Goal: Task Accomplishment & Management: Manage account settings

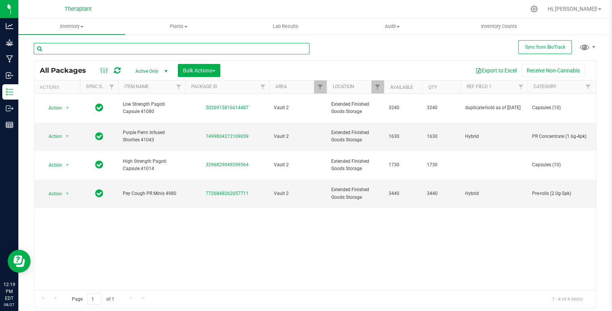
click at [160, 47] on input "text" at bounding box center [172, 48] width 276 height 11
click at [376, 87] on span "Filter" at bounding box center [378, 87] width 6 height 6
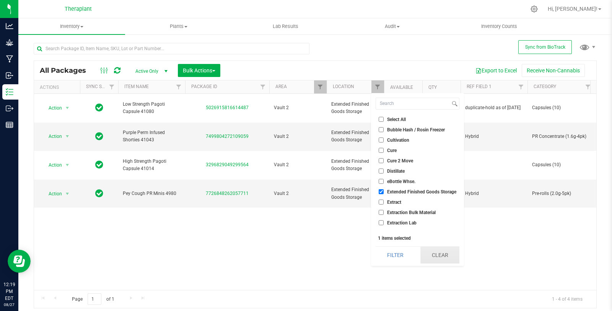
click at [453, 253] on button "Clear" at bounding box center [440, 254] width 39 height 17
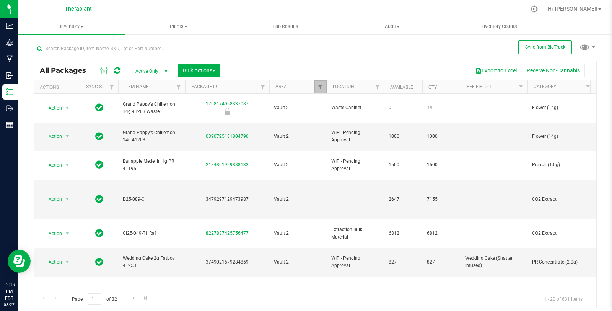
click at [320, 85] on span "Filter" at bounding box center [320, 87] width 6 height 6
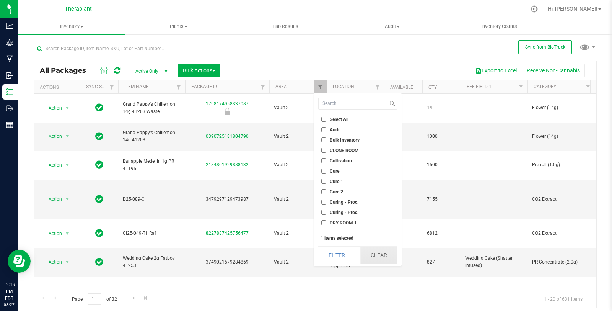
click at [379, 256] on button "Clear" at bounding box center [379, 254] width 37 height 17
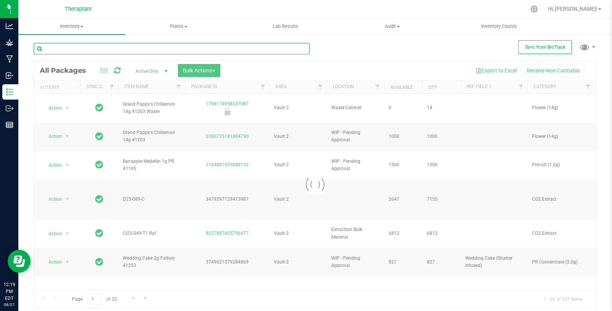
click at [121, 46] on input "text" at bounding box center [172, 48] width 276 height 11
paste input "Icee Hot Rosin 41222"
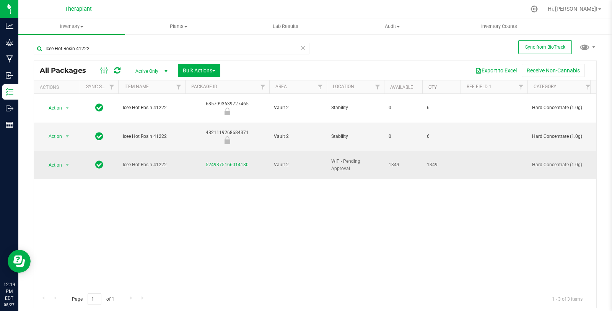
drag, startPoint x: 207, startPoint y: 148, endPoint x: 255, endPoint y: 145, distance: 47.5
click at [255, 161] on div "5249375166014180" at bounding box center [227, 164] width 86 height 7
copy link "5249375166014180"
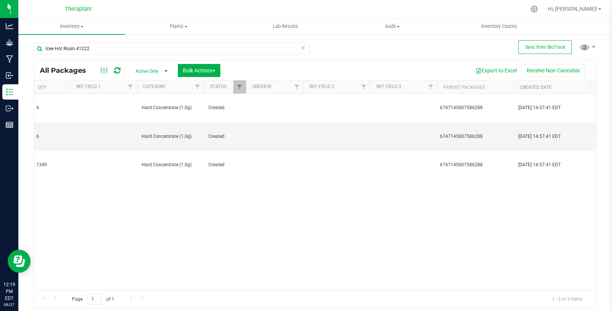
scroll to position [0, 404]
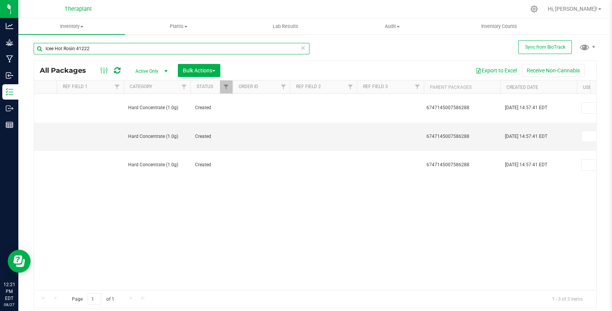
drag, startPoint x: 114, startPoint y: 50, endPoint x: 36, endPoint y: 49, distance: 78.1
click at [36, 49] on input "Icee Hot Rosin 41222" at bounding box center [172, 48] width 276 height 11
paste input "Wedding Cruiser Vape 41224"
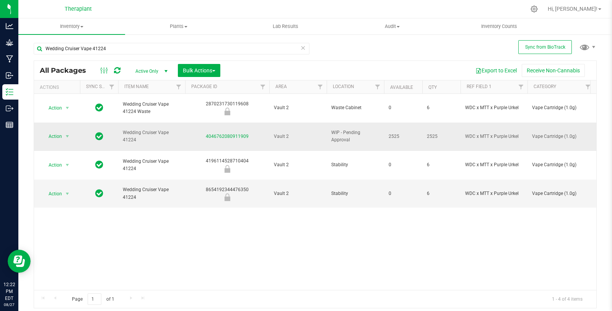
drag, startPoint x: 198, startPoint y: 124, endPoint x: 264, endPoint y: 129, distance: 66.0
click at [264, 129] on td "4046762080911909" at bounding box center [227, 136] width 84 height 29
copy link "4046762080911909"
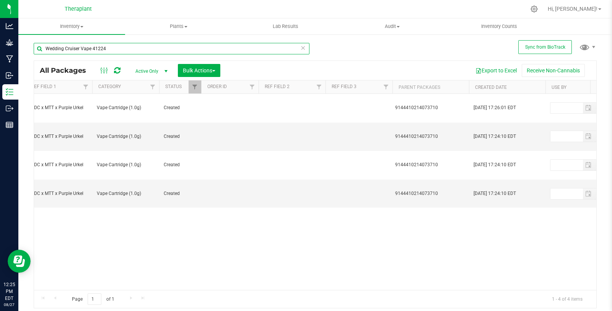
drag, startPoint x: 122, startPoint y: 52, endPoint x: 38, endPoint y: 52, distance: 83.8
click at [38, 52] on input "Wedding Cruiser Vape 41224" at bounding box center [172, 48] width 276 height 11
paste input "MT 41226"
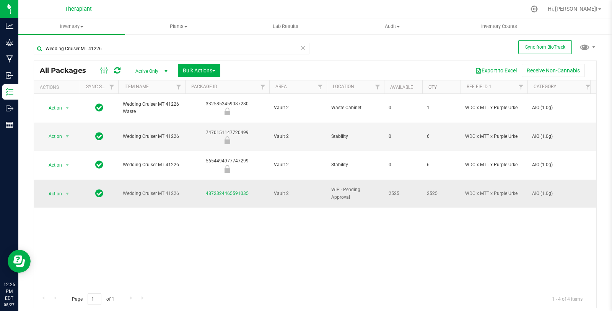
drag, startPoint x: 211, startPoint y: 168, endPoint x: 255, endPoint y: 168, distance: 44.0
click at [255, 190] on div "4872324465591035" at bounding box center [227, 193] width 86 height 7
copy link "4872324465591035"
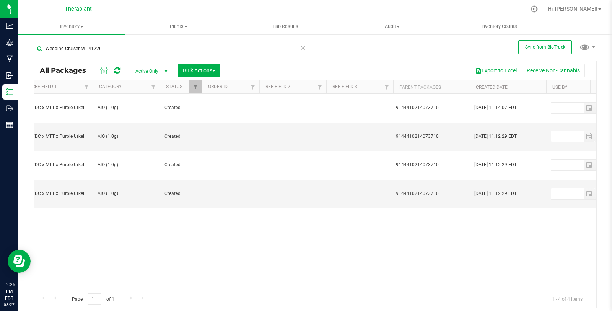
scroll to position [0, 497]
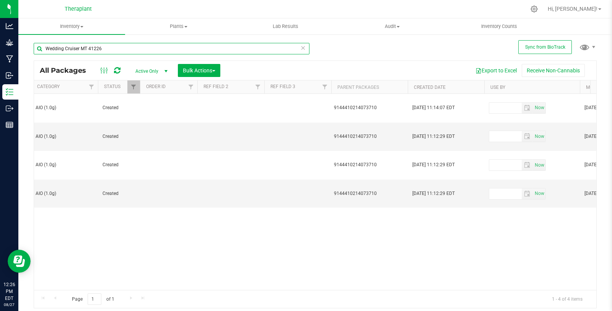
drag, startPoint x: 112, startPoint y: 51, endPoint x: 27, endPoint y: 51, distance: 85.0
click at [27, 51] on div "Sync from BioTrack Wedding Cruiser MT 41226 All Packages Active Only Active Onl…" at bounding box center [315, 150] width 594 height 233
paste input "all:hours Hash Burger over:timers 41204"
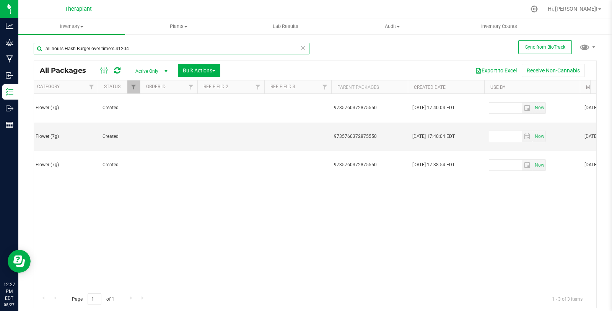
drag, startPoint x: 134, startPoint y: 46, endPoint x: 35, endPoint y: 49, distance: 98.8
click at [35, 49] on input "all:hours Hash Burger over:timers 41204" at bounding box center [172, 48] width 276 height 11
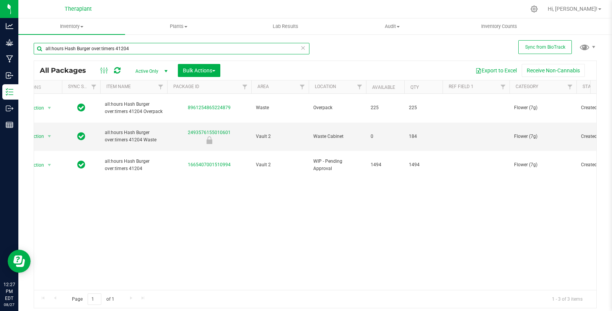
scroll to position [0, 14]
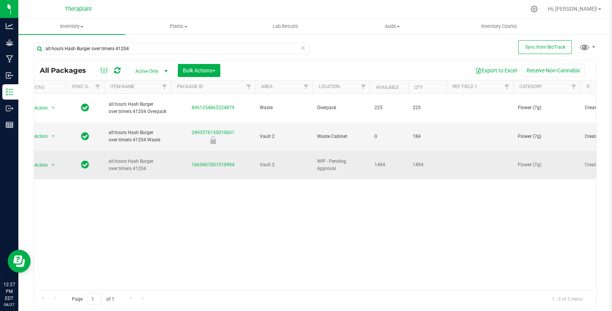
drag, startPoint x: 188, startPoint y: 145, endPoint x: 241, endPoint y: 146, distance: 53.6
click at [241, 161] on div "1665407001510994" at bounding box center [213, 164] width 86 height 7
copy link "1665407001510994"
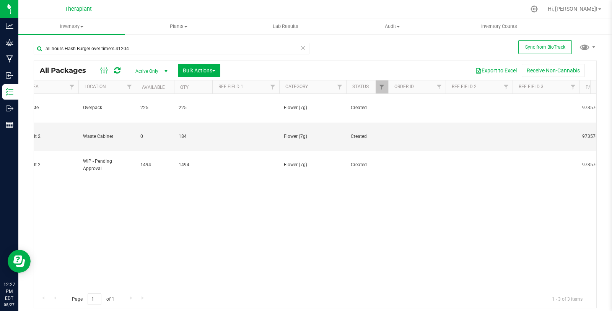
scroll to position [0, 307]
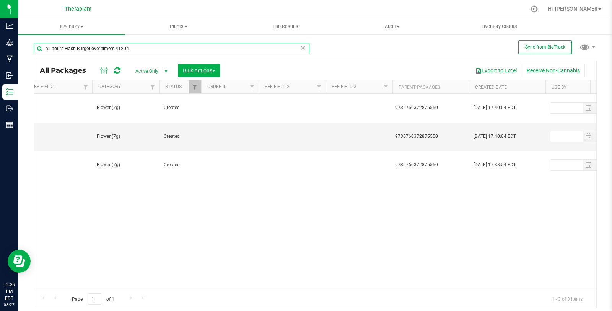
drag, startPoint x: 138, startPoint y: 48, endPoint x: 31, endPoint y: 47, distance: 107.5
click at [32, 47] on div "Sync from BioTrack all:hours Hash Burger over:timers 41204 All Packages Active …" at bounding box center [315, 150] width 594 height 233
paste input "Wedding Cruiser Vape 41225"
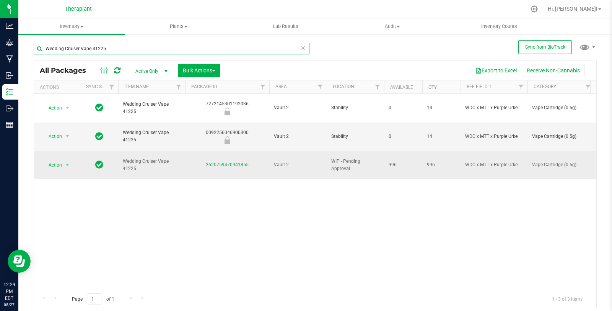
type input "Wedding Cruiser Vape 41225"
drag, startPoint x: 200, startPoint y: 150, endPoint x: 250, endPoint y: 152, distance: 49.4
click at [250, 152] on td "2620759470941855" at bounding box center [227, 165] width 84 height 28
copy link "2620759470941855"
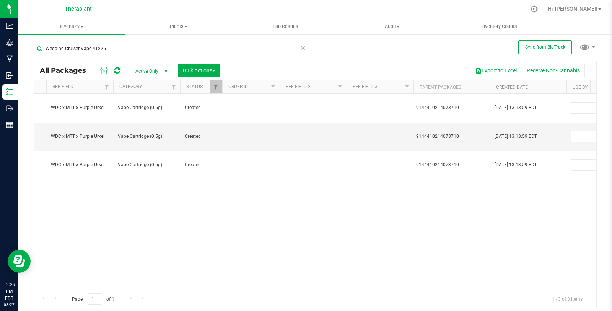
scroll to position [0, 418]
click at [538, 8] on icon at bounding box center [534, 9] width 8 height 8
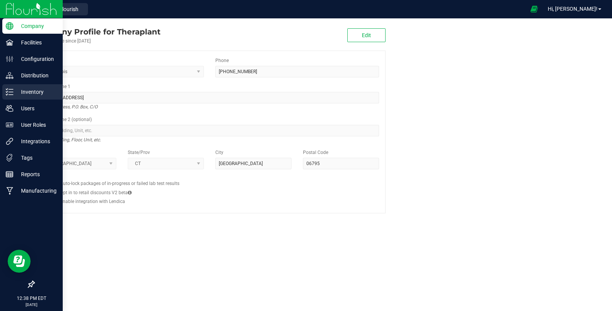
click at [14, 92] on p "Inventory" at bounding box center [36, 91] width 46 height 9
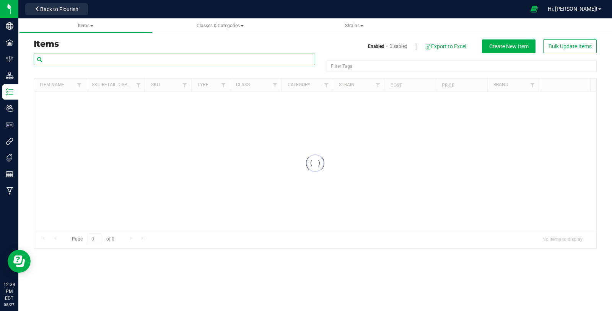
click at [107, 57] on input "text" at bounding box center [175, 59] width 282 height 11
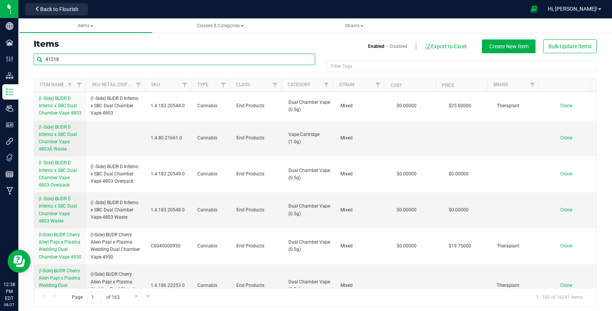
type input "41218"
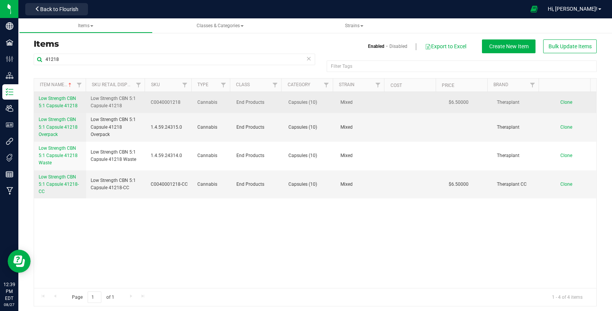
click at [66, 104] on span "Low Strength CBN 5:1 Capsule 41218" at bounding box center [58, 102] width 39 height 13
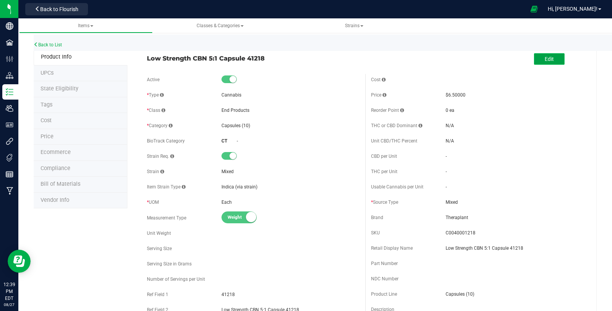
click at [542, 62] on button "Edit" at bounding box center [549, 58] width 31 height 11
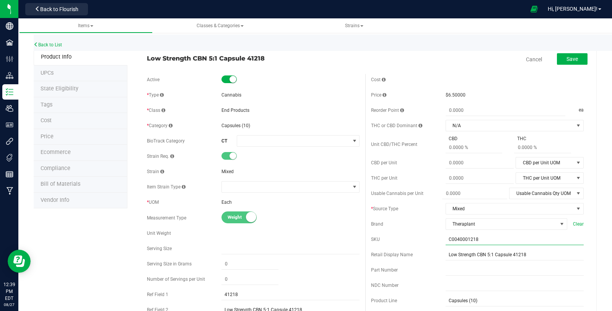
click at [496, 238] on input "C0040001218" at bounding box center [515, 238] width 138 height 11
type input "C0040001218-OLD"
click at [561, 63] on button "Save" at bounding box center [572, 58] width 31 height 11
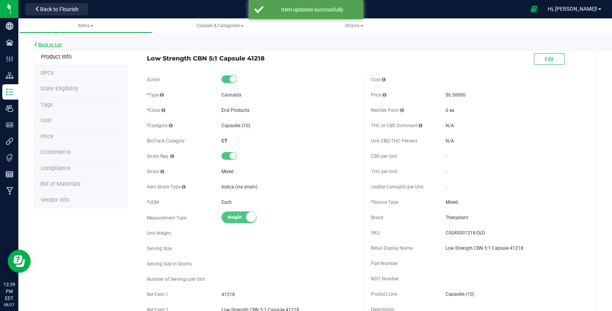
click at [54, 43] on link "Back to List" at bounding box center [48, 44] width 28 height 5
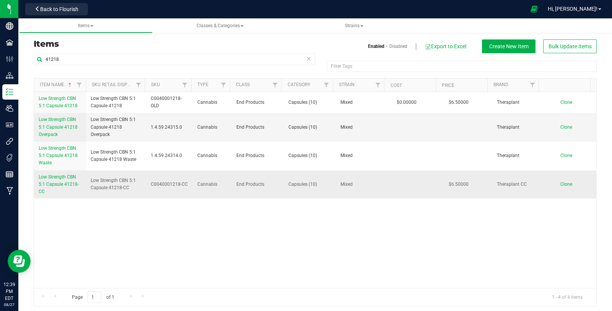
click at [53, 184] on span "Low Strength CBN 5:1 Capsule 41218-CC" at bounding box center [59, 184] width 40 height 20
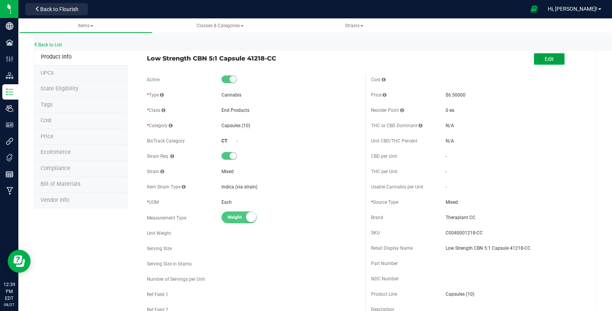
click at [545, 60] on span "Edit" at bounding box center [549, 59] width 9 height 6
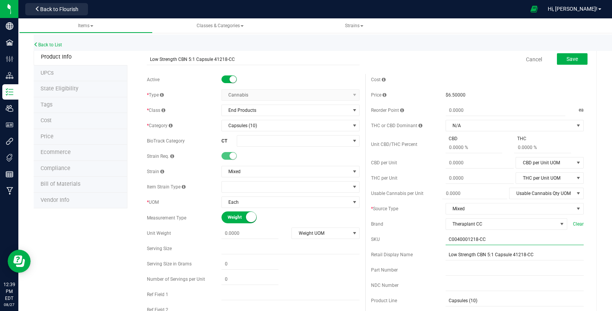
click at [504, 243] on input "C0040001218-CC" at bounding box center [515, 238] width 138 height 11
type input "C0040001218-CC-OLD"
click at [568, 58] on span "Save" at bounding box center [572, 59] width 11 height 6
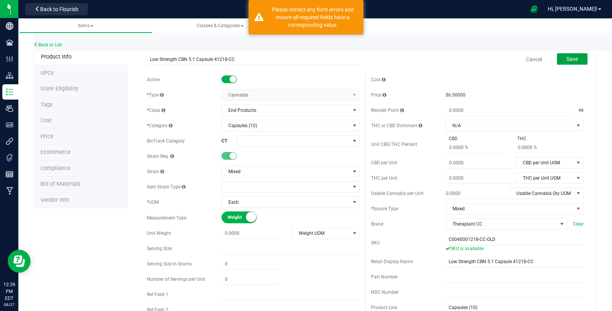
click at [564, 64] on button "Save" at bounding box center [572, 58] width 31 height 11
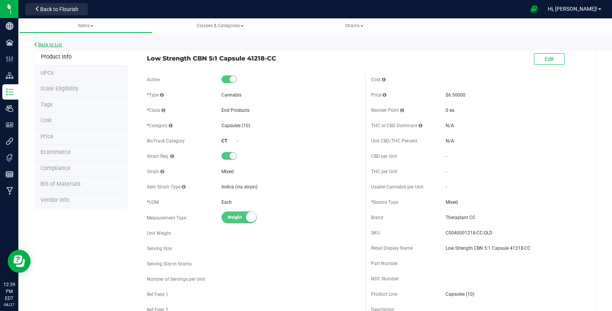
click at [57, 43] on div "Back to List" at bounding box center [340, 42] width 612 height 16
click at [56, 43] on link "Back to List" at bounding box center [48, 44] width 28 height 5
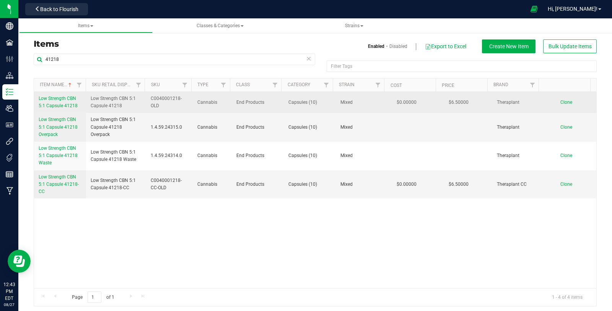
click at [62, 99] on span "Low Strength CBN 5:1 Capsule 41218" at bounding box center [58, 102] width 39 height 13
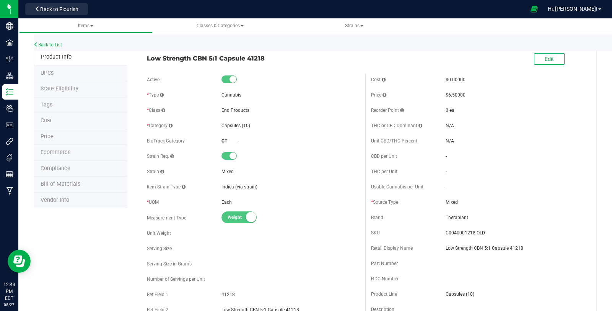
drag, startPoint x: 142, startPoint y: 56, endPoint x: 272, endPoint y: 63, distance: 130.7
click at [272, 63] on div "Low Strength CBN 5:1 Capsule 41218 Edit" at bounding box center [365, 59] width 449 height 19
copy span "Low Strength CBN 5:1 Capsule 41218"
drag, startPoint x: 439, startPoint y: 233, endPoint x: 470, endPoint y: 236, distance: 30.3
click at [470, 236] on div "SKU C0040001218-OLD" at bounding box center [477, 232] width 213 height 11
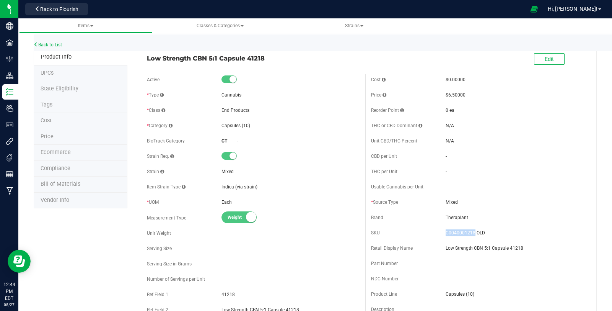
copy div "C0040001218"
drag, startPoint x: 439, startPoint y: 291, endPoint x: 477, endPoint y: 297, distance: 39.1
click at [477, 297] on div "Product Line Capsules (10)" at bounding box center [477, 293] width 213 height 11
copy div "Capsules (10)"
click at [45, 47] on link "Back to List" at bounding box center [48, 44] width 28 height 5
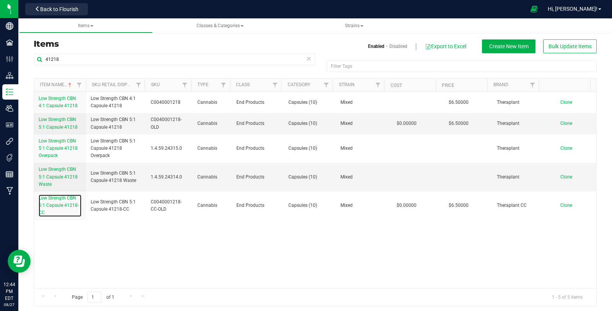
click at [63, 201] on span "Low Strength CBN 5:1 Capsule 41218-CC" at bounding box center [59, 205] width 40 height 20
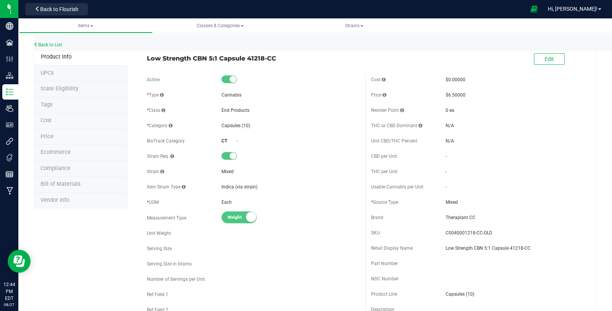
drag, startPoint x: 143, startPoint y: 55, endPoint x: 284, endPoint y: 61, distance: 141.7
click at [284, 61] on div "Low Strength CBN 5:1 Capsule 41218-CC" at bounding box center [253, 56] width 224 height 13
copy span "Low Strength CBN 5:1 Capsule 41218-CC"
drag, startPoint x: 441, startPoint y: 232, endPoint x: 476, endPoint y: 234, distance: 35.7
click at [476, 234] on div "SKU C0040001218-CC-OLD" at bounding box center [477, 232] width 213 height 11
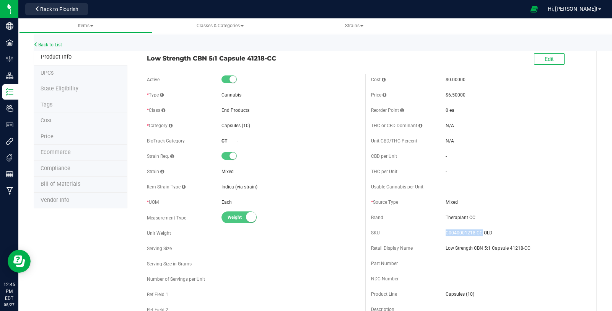
copy div "C0040001218-CC"
click at [83, 7] on button "Back to Flourish" at bounding box center [56, 9] width 63 height 12
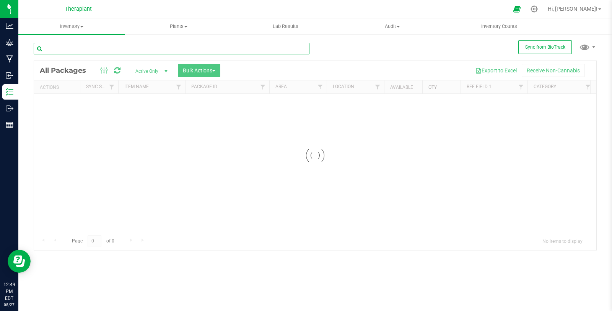
click at [83, 51] on input "text" at bounding box center [172, 48] width 276 height 11
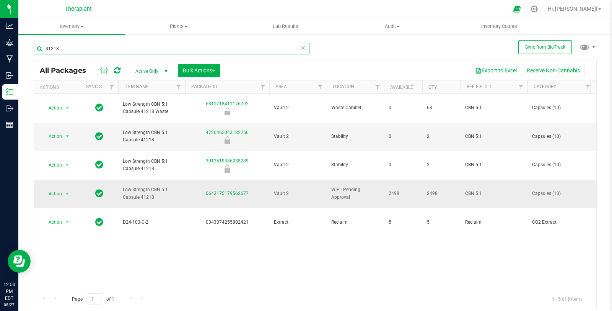
type input "41218"
drag, startPoint x: 119, startPoint y: 163, endPoint x: 137, endPoint y: 162, distance: 18.0
click at [137, 179] on td "Low Strength CBN 5:1 Capsule 41218" at bounding box center [151, 193] width 67 height 29
click at [119, 179] on td "Low Strength CBN 5:1 Capsule 41218" at bounding box center [151, 193] width 67 height 29
click at [60, 188] on span "Action" at bounding box center [52, 193] width 21 height 11
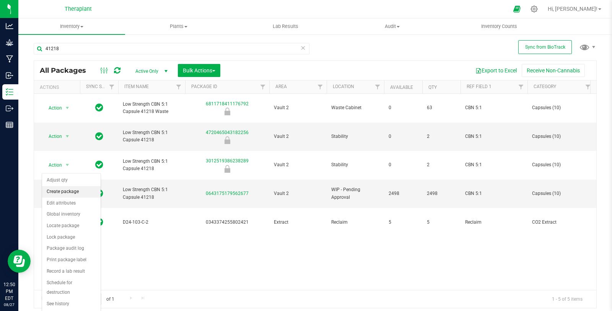
click at [69, 189] on li "Create package" at bounding box center [71, 191] width 59 height 11
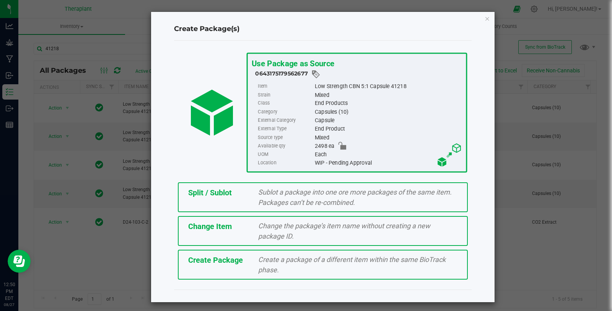
click at [266, 222] on span "Change the package’s item name without creating a new package ID." at bounding box center [344, 231] width 172 height 18
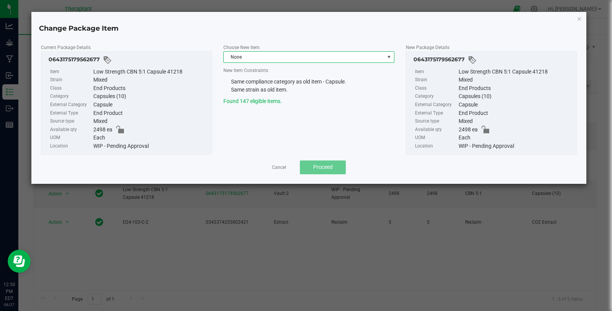
click at [288, 57] on span "None" at bounding box center [304, 57] width 161 height 11
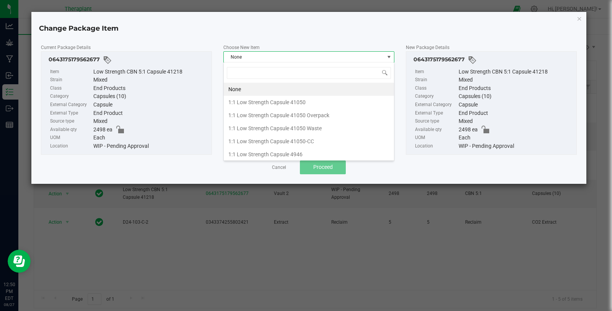
scroll to position [11, 171]
type input "41218"
click at [333, 86] on li "Low Strength CBN 4:1 Capsule 41218" at bounding box center [309, 89] width 170 height 13
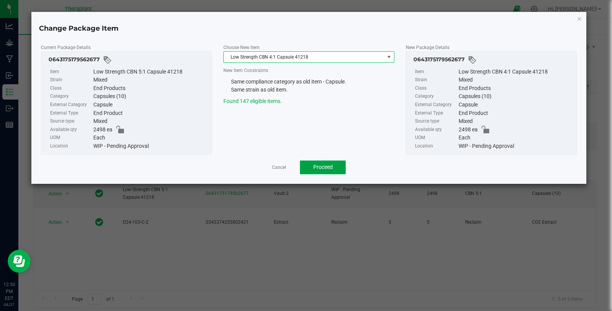
click at [333, 161] on button "Proceed" at bounding box center [323, 167] width 46 height 14
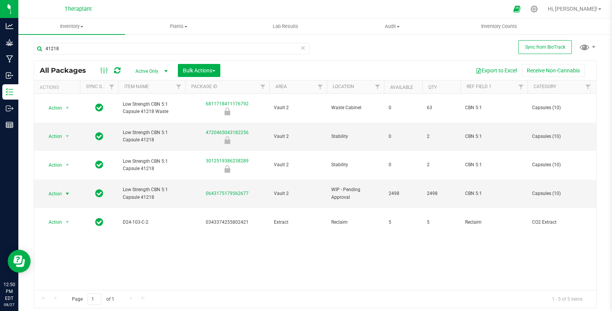
click at [119, 71] on icon at bounding box center [117, 71] width 7 height 8
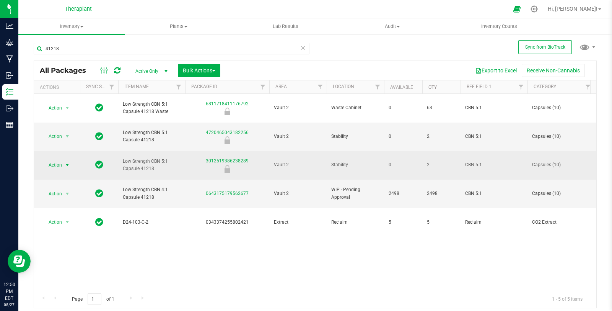
click at [60, 160] on span "Action" at bounding box center [52, 165] width 21 height 11
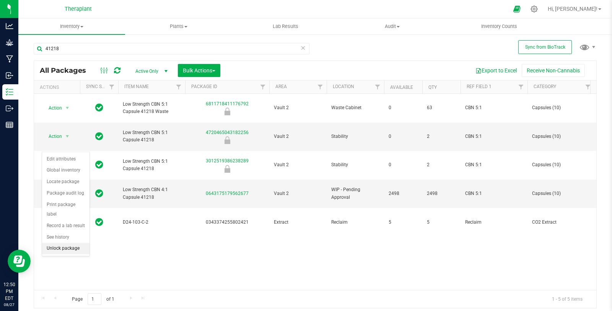
click at [75, 243] on li "Unlock package" at bounding box center [65, 248] width 47 height 11
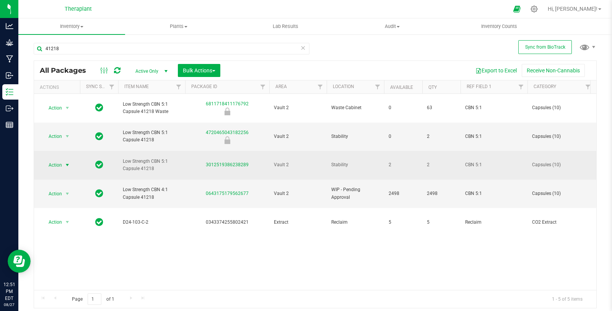
click at [66, 162] on span "select" at bounding box center [67, 165] width 6 height 6
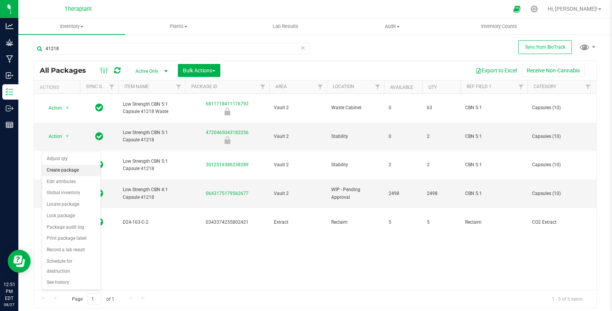
click at [69, 166] on li "Create package" at bounding box center [71, 170] width 59 height 11
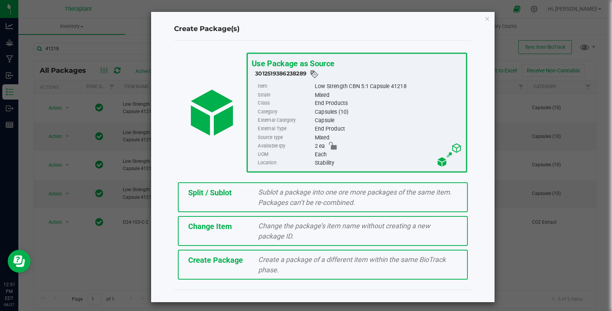
click at [276, 226] on span "Change the package’s item name without creating a new package ID." at bounding box center [344, 231] width 172 height 18
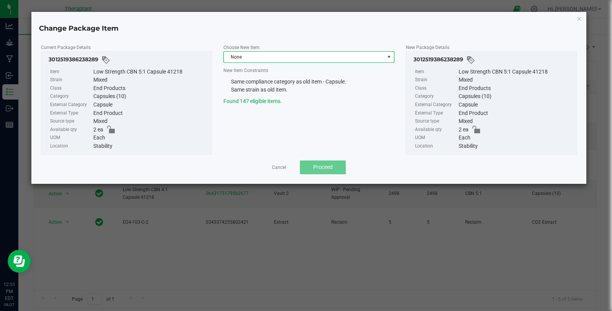
click at [256, 59] on span "None" at bounding box center [304, 57] width 161 height 11
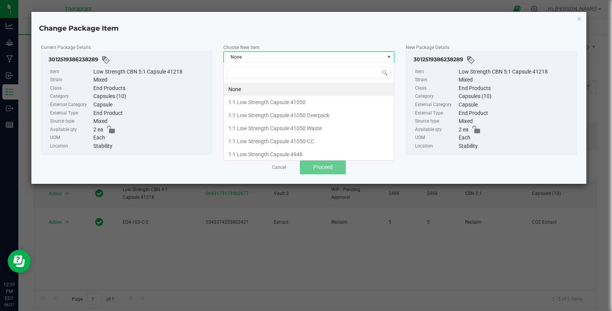
scroll to position [11, 171]
type input "41218"
click at [321, 88] on li "Low Strength CBN 4:1 Capsule 41218" at bounding box center [309, 89] width 170 height 13
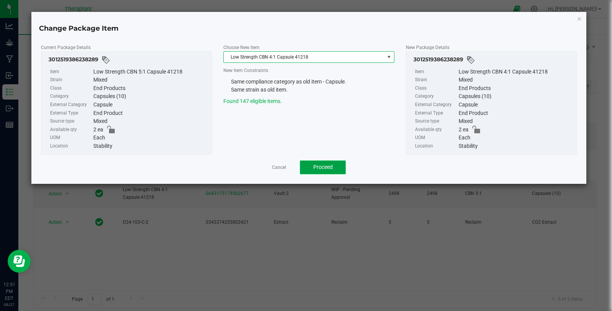
click at [336, 163] on button "Proceed" at bounding box center [323, 167] width 46 height 14
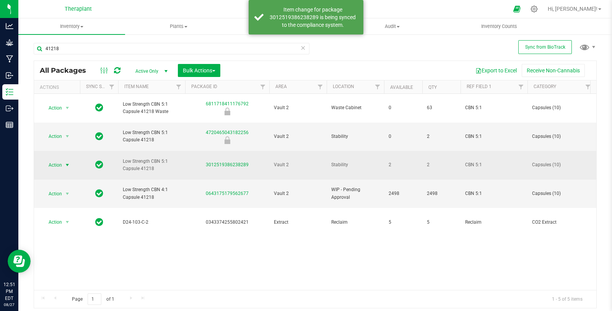
click at [60, 160] on span "Action" at bounding box center [52, 165] width 21 height 11
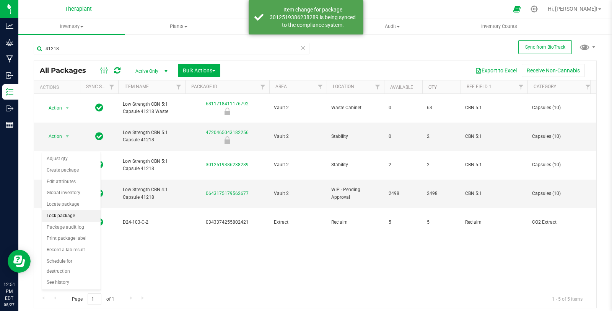
click at [76, 214] on li "Lock package" at bounding box center [71, 215] width 59 height 11
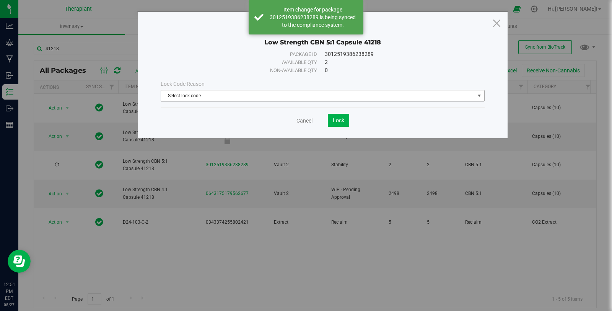
click at [201, 94] on span "Select lock code" at bounding box center [318, 95] width 314 height 11
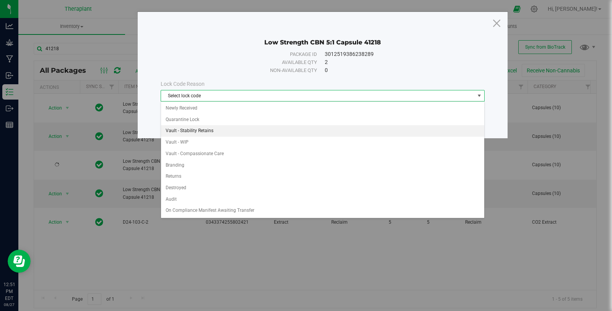
click at [228, 131] on li "Vault - Stability Retains" at bounding box center [323, 130] width 324 height 11
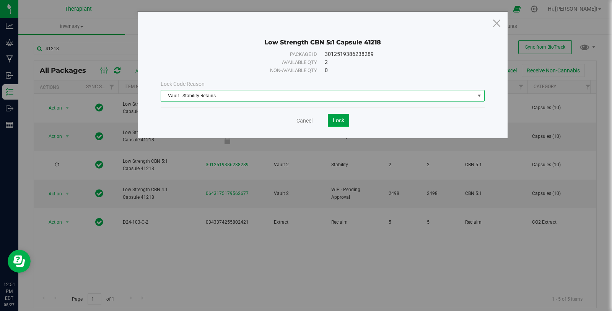
click at [342, 122] on span "Lock" at bounding box center [338, 120] width 11 height 6
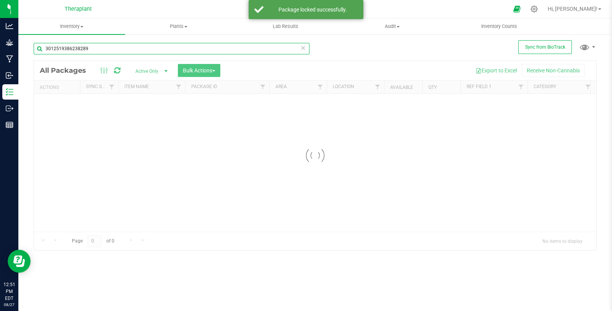
drag, startPoint x: 98, startPoint y: 48, endPoint x: 34, endPoint y: 48, distance: 64.7
click at [34, 48] on input "3012519386238289" at bounding box center [172, 48] width 276 height 11
type input "41218"
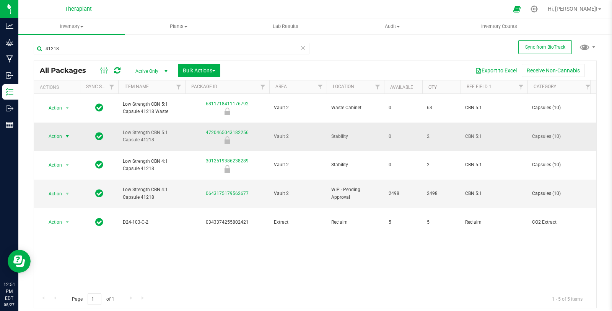
click at [60, 131] on span "Action" at bounding box center [52, 136] width 21 height 11
click at [75, 222] on li "Unlock package" at bounding box center [65, 227] width 47 height 11
click at [54, 131] on span "Action" at bounding box center [52, 136] width 21 height 11
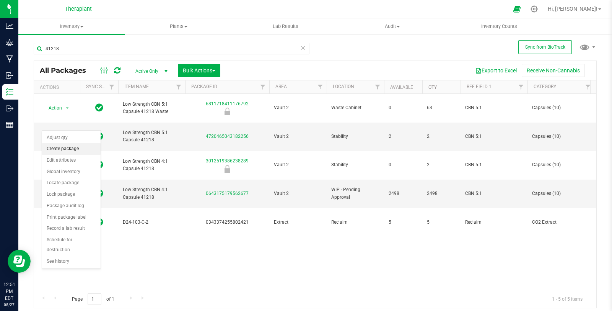
click at [79, 150] on li "Create package" at bounding box center [71, 148] width 59 height 11
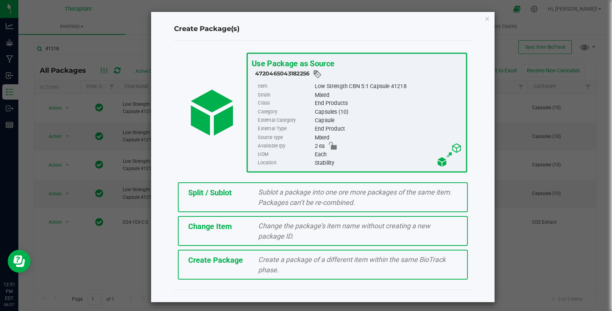
click at [269, 225] on span "Change the package’s item name without creating a new package ID." at bounding box center [344, 231] width 172 height 18
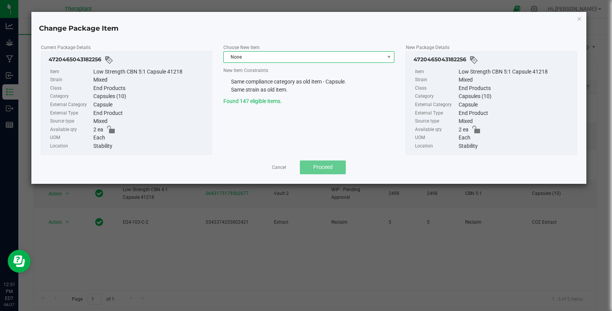
click at [306, 51] on span "None" at bounding box center [309, 56] width 171 height 11
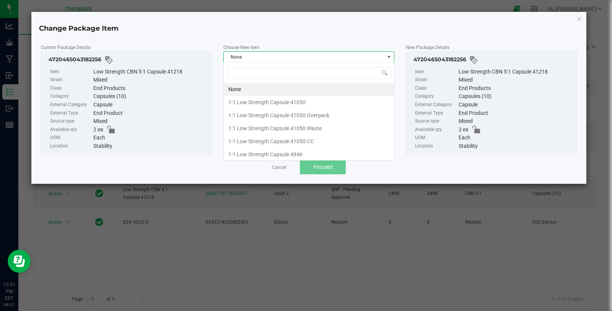
scroll to position [11, 171]
type input "41218"
click at [281, 88] on li "Low Strength CBN 4:1 Capsule 41218" at bounding box center [309, 89] width 170 height 13
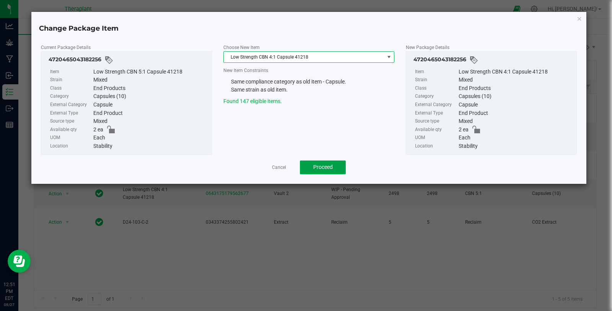
click at [329, 170] on button "Proceed" at bounding box center [323, 167] width 46 height 14
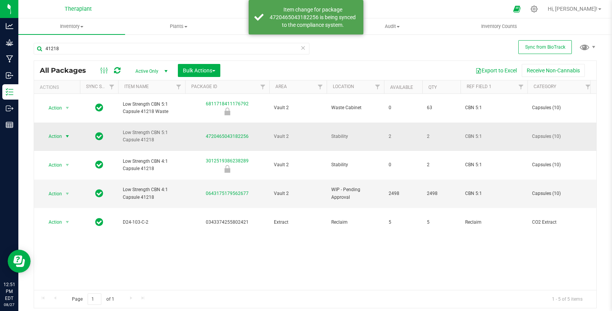
click at [58, 131] on span "Action" at bounding box center [52, 136] width 21 height 11
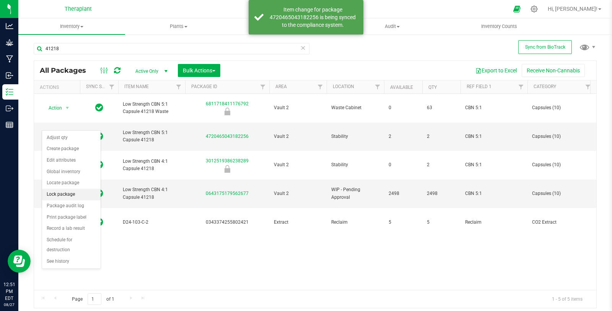
click at [80, 193] on li "Lock package" at bounding box center [71, 194] width 59 height 11
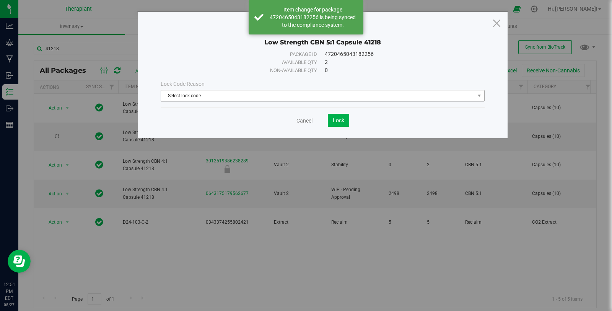
click at [196, 98] on span "Select lock code" at bounding box center [318, 95] width 314 height 11
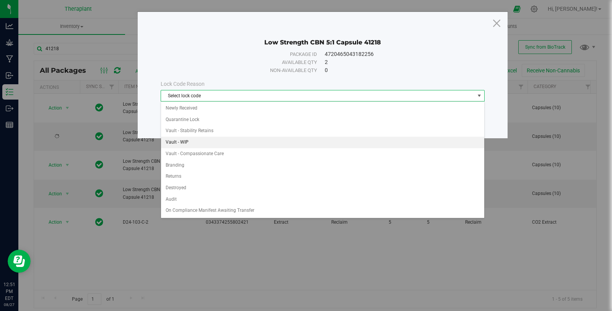
click at [230, 137] on li "Vault - WIP" at bounding box center [323, 142] width 324 height 11
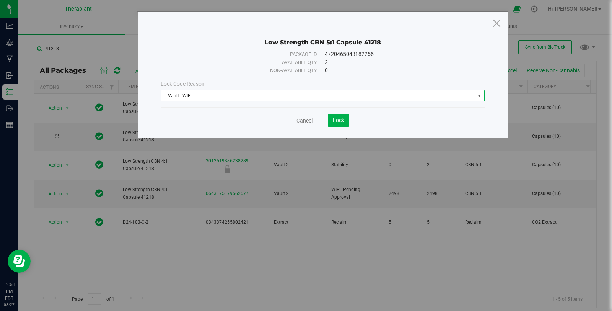
click at [216, 93] on span "Vault - WIP" at bounding box center [318, 95] width 314 height 11
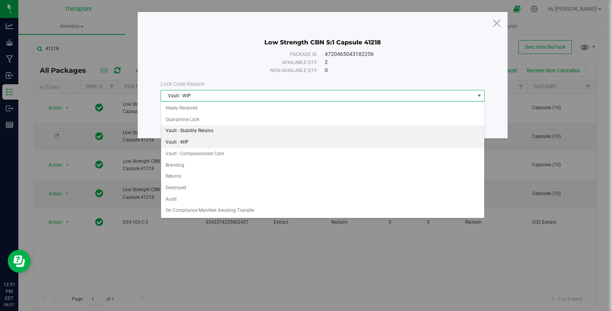
click at [212, 129] on li "Vault - Stability Retains" at bounding box center [323, 130] width 324 height 11
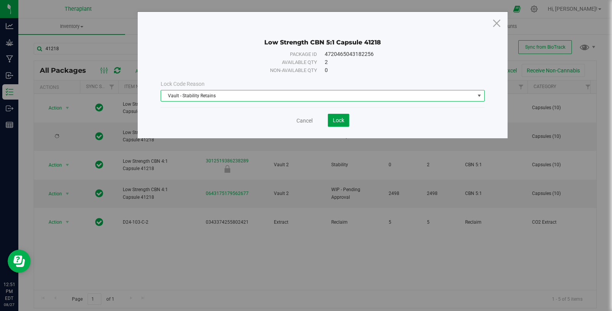
click at [340, 119] on span "Lock" at bounding box center [338, 120] width 11 height 6
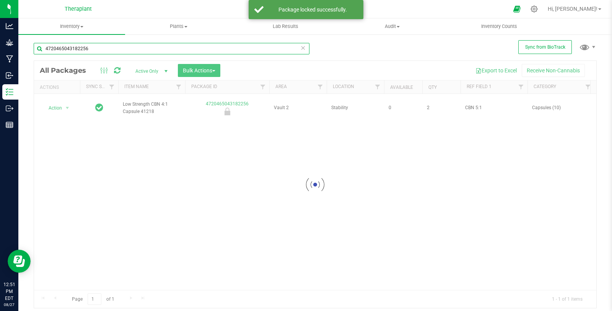
click at [98, 48] on input "4720465043182256" at bounding box center [172, 48] width 276 height 11
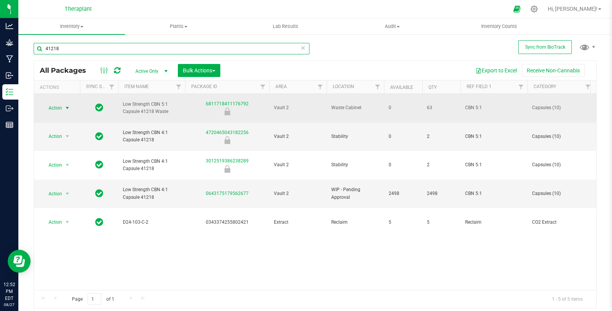
type input "41218"
click at [70, 105] on span "select" at bounding box center [67, 108] width 6 height 6
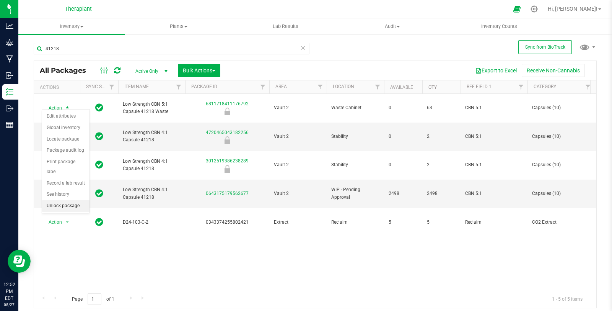
click at [77, 200] on li "Unlock package" at bounding box center [65, 205] width 47 height 11
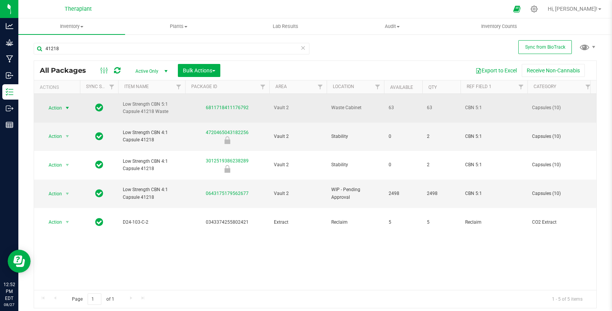
click at [60, 103] on span "Action" at bounding box center [52, 108] width 21 height 11
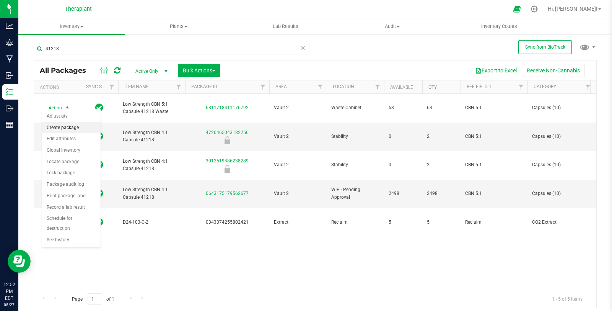
click at [72, 124] on li "Create package" at bounding box center [71, 127] width 59 height 11
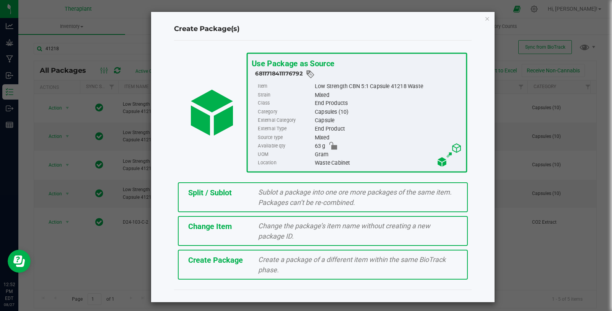
click at [232, 190] on div "Split / Sublot" at bounding box center [218, 192] width 70 height 11
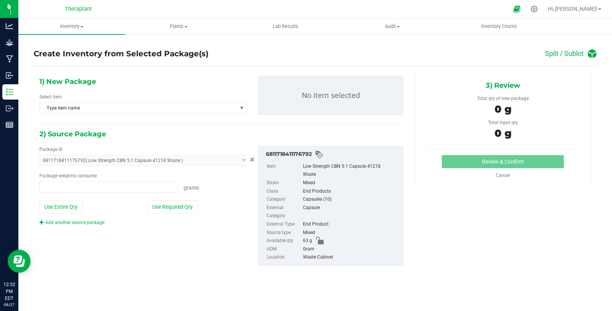
type input "0.0000 g"
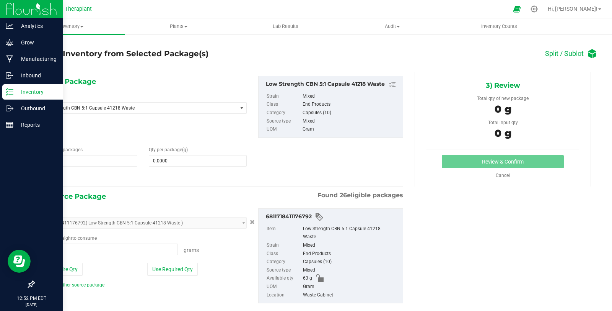
click at [39, 91] on p "Inventory" at bounding box center [36, 91] width 46 height 9
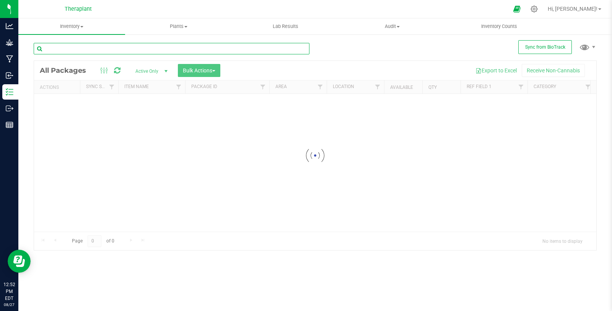
click at [101, 49] on input "text" at bounding box center [172, 48] width 276 height 11
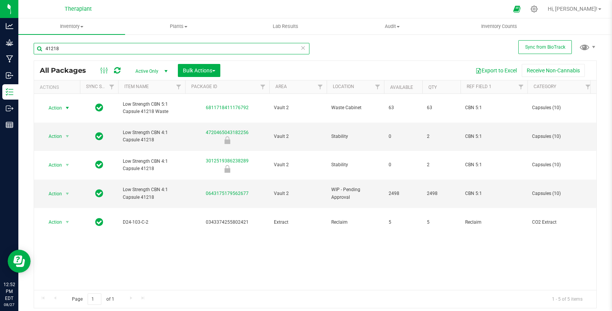
type input "41218"
click at [55, 104] on span "Action" at bounding box center [52, 108] width 21 height 11
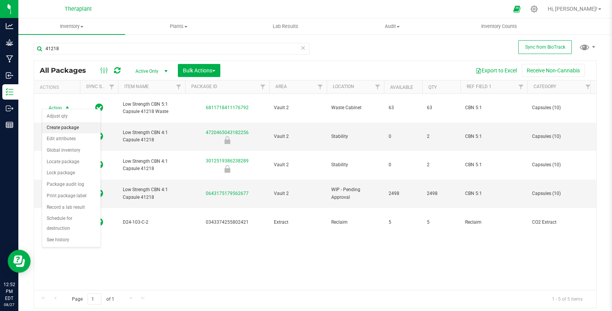
click at [67, 125] on li "Create package" at bounding box center [71, 127] width 59 height 11
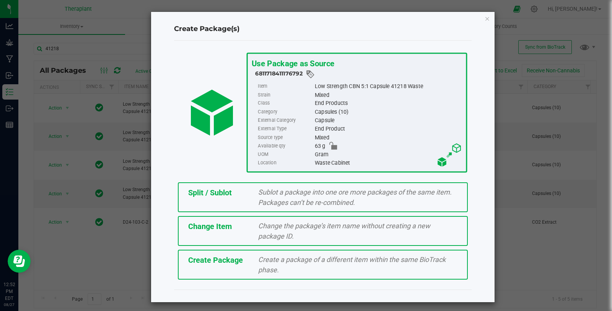
click at [253, 224] on div "Change the package’s item name without creating a new package ID." at bounding box center [358, 230] width 211 height 21
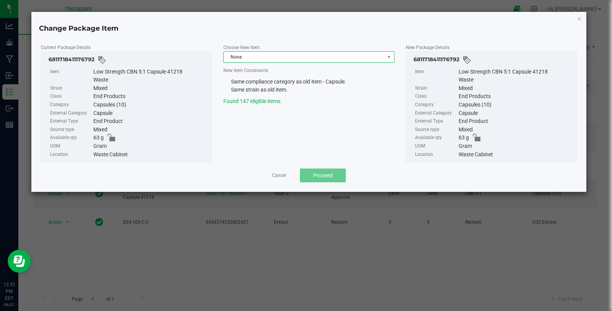
click at [250, 55] on span "None" at bounding box center [304, 57] width 161 height 11
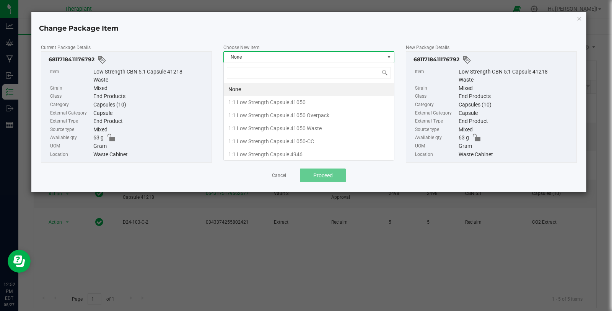
scroll to position [11, 171]
type input "41218"
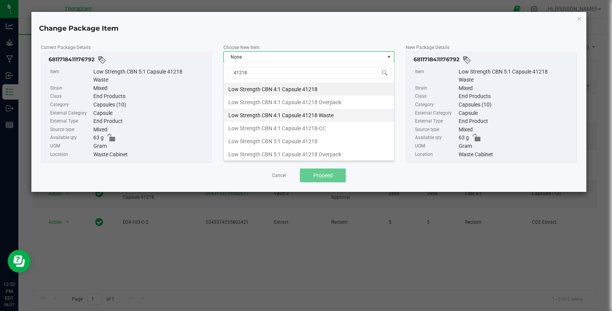
click at [312, 112] on li "Low Strength CBN 4:1 Capsule 41218 Waste" at bounding box center [309, 115] width 170 height 13
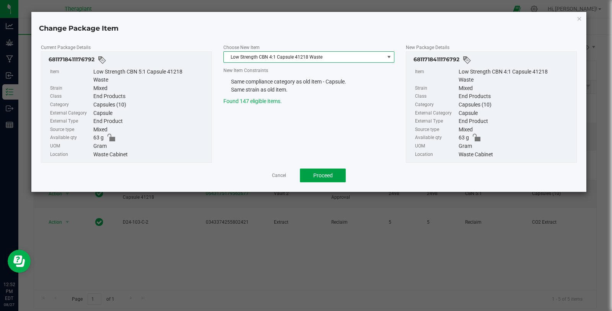
click at [323, 172] on span "Proceed" at bounding box center [323, 175] width 20 height 6
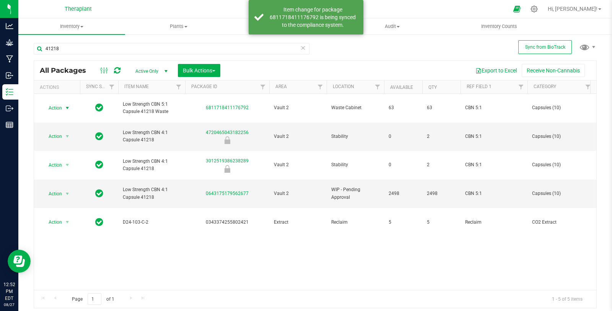
click at [114, 69] on icon at bounding box center [117, 71] width 7 height 8
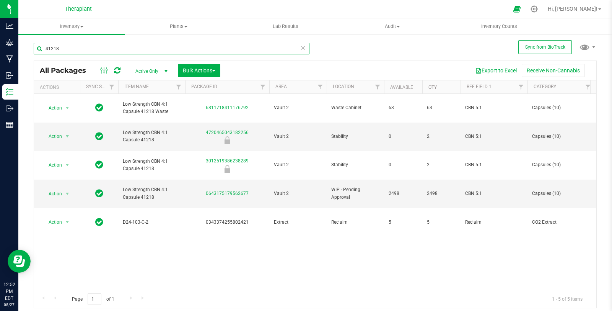
click at [307, 45] on input "41218" at bounding box center [172, 48] width 276 height 11
click at [302, 47] on icon at bounding box center [302, 47] width 5 height 9
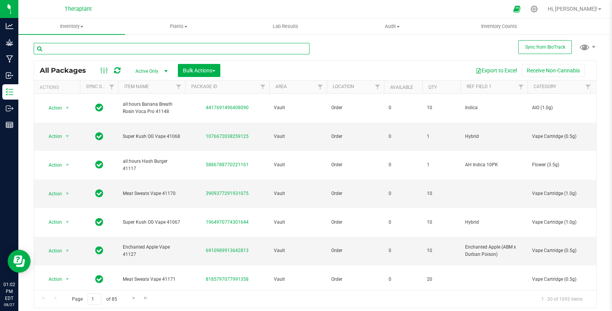
click at [153, 44] on input "text" at bounding box center [172, 48] width 276 height 11
click at [540, 9] on div at bounding box center [534, 9] width 11 height 8
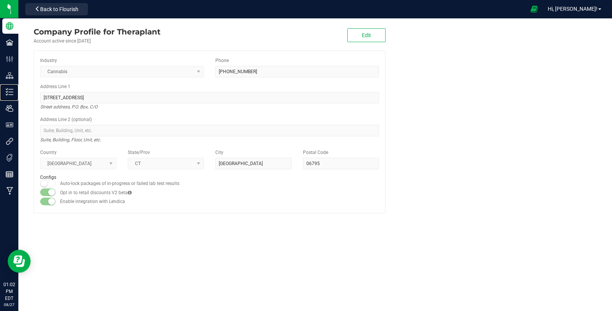
click at [12, 93] on icon at bounding box center [10, 92] width 8 height 8
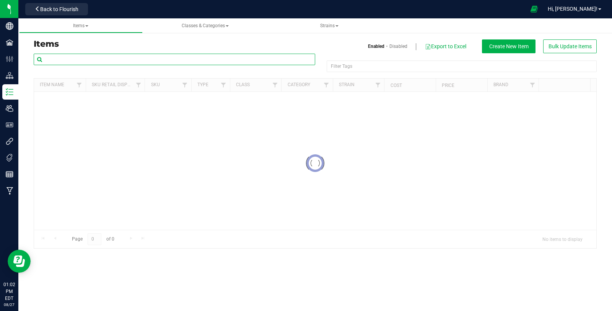
click at [163, 60] on input "text" at bounding box center [175, 59] width 282 height 11
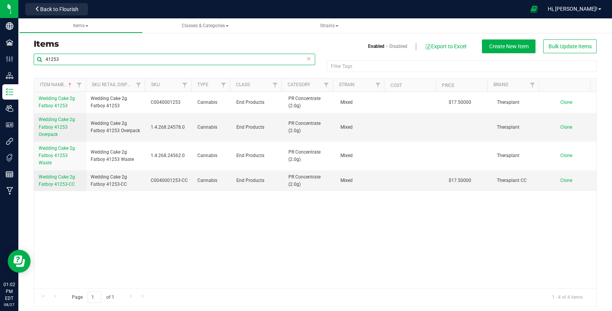
click at [163, 60] on input "41253" at bounding box center [175, 59] width 282 height 11
type input "41254"
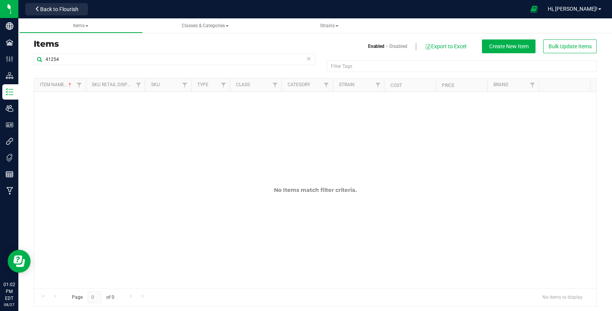
click at [308, 58] on icon at bounding box center [308, 58] width 5 height 9
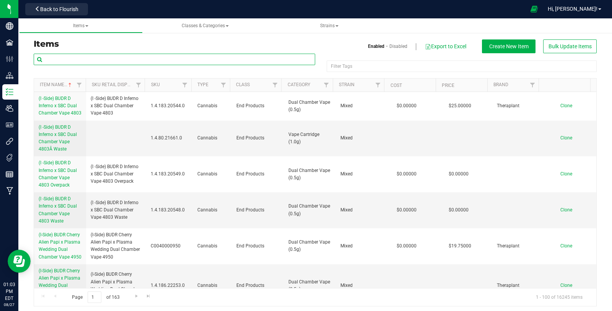
click at [73, 60] on input "text" at bounding box center [175, 59] width 282 height 11
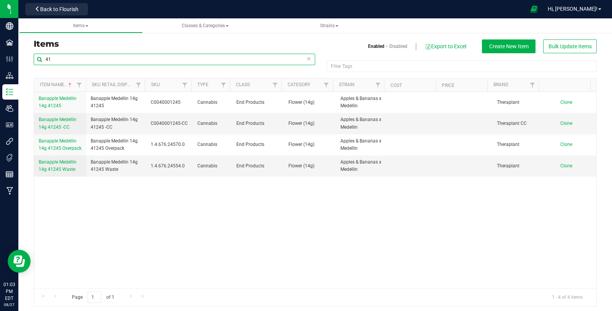
type input "4"
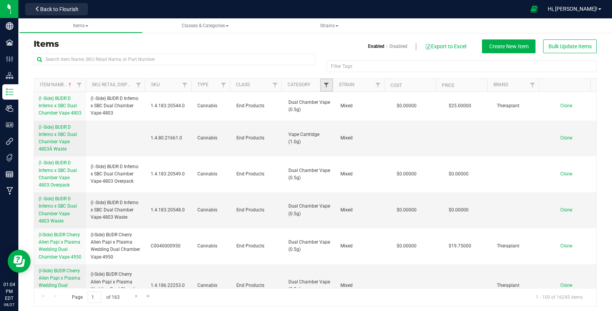
click at [323, 82] on link "Filter" at bounding box center [326, 84] width 13 height 13
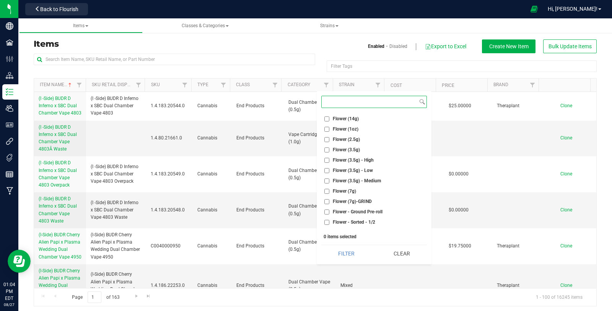
scroll to position [297, 0]
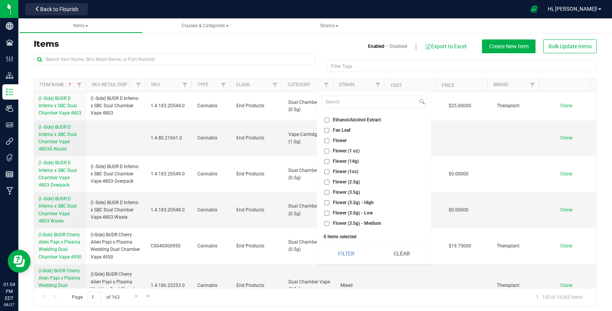
click at [343, 159] on span "Flower (14g)" at bounding box center [346, 161] width 26 height 5
click at [330, 159] on input "Flower (14g)" at bounding box center [327, 161] width 5 height 5
checkbox input "true"
click at [348, 250] on button "Filter" at bounding box center [346, 253] width 50 height 17
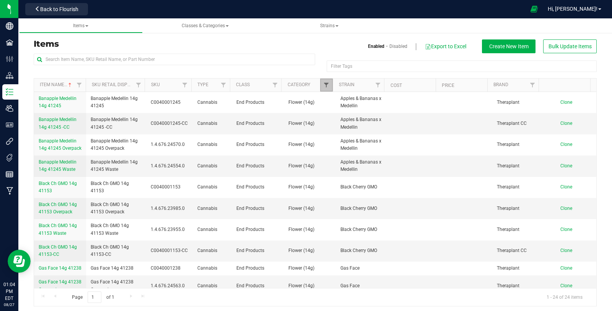
click at [324, 83] on span "Filter" at bounding box center [326, 85] width 6 height 6
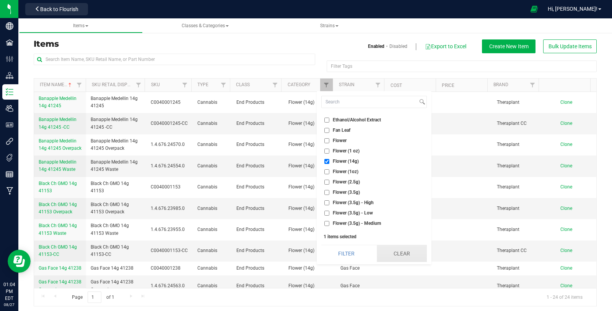
click at [408, 250] on button "Clear" at bounding box center [402, 253] width 50 height 17
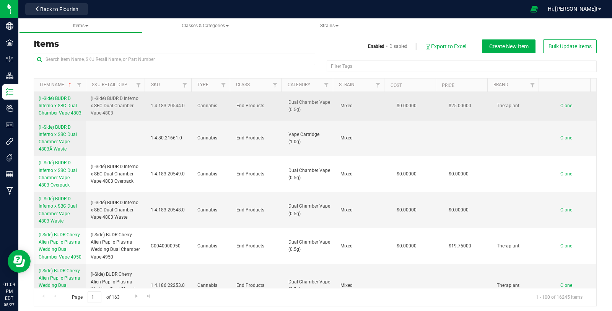
click at [60, 107] on span "(I -Side) BUDR D Inferno x SBC Dual Chamber Vape 4803" at bounding box center [60, 106] width 43 height 20
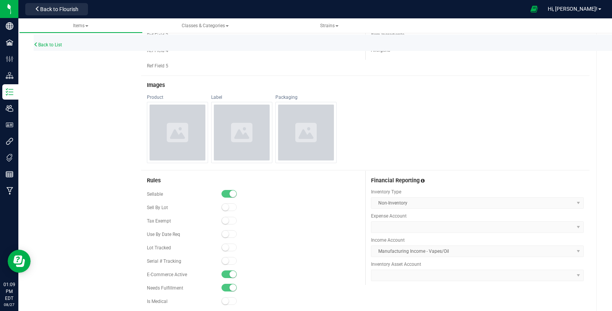
scroll to position [383, 0]
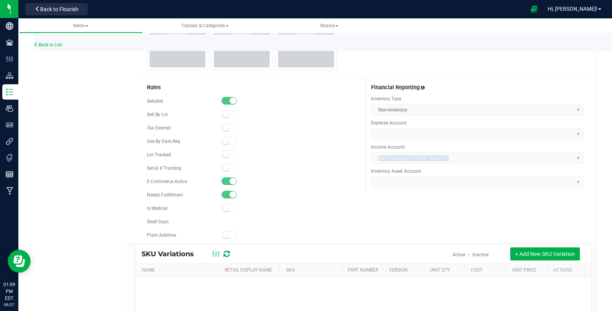
drag, startPoint x: 450, startPoint y: 159, endPoint x: 371, endPoint y: 159, distance: 78.5
click at [371, 159] on kendo-dropdownlist "Manufacturing Income - Vapes/Oil" at bounding box center [477, 157] width 213 height 11
click at [51, 49] on div "Back to List" at bounding box center [340, 42] width 612 height 16
click at [51, 47] on div "Back to List" at bounding box center [340, 42] width 612 height 16
click at [50, 47] on link "Back to List" at bounding box center [48, 44] width 28 height 5
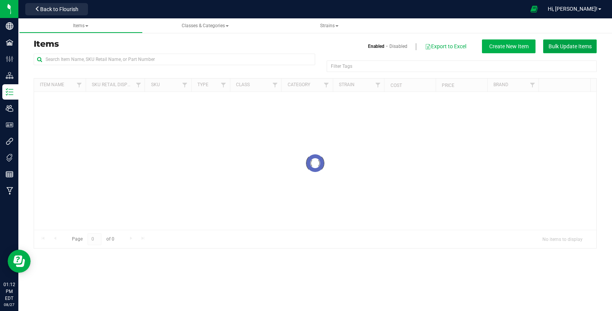
click at [572, 47] on span "Bulk Update Items" at bounding box center [570, 46] width 43 height 6
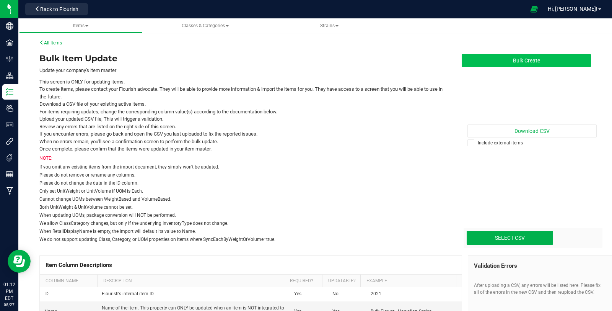
click at [531, 60] on button "Bulk Create" at bounding box center [526, 60] width 129 height 13
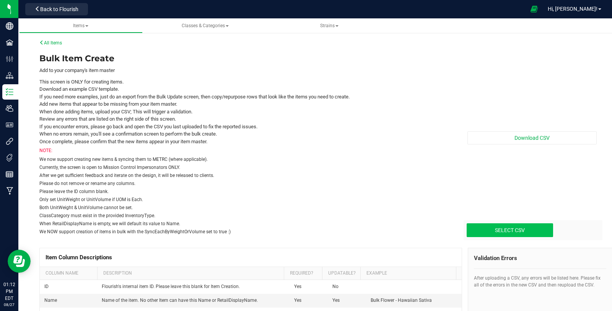
type input "C:\fakepath\create-items_[DATE].csv"
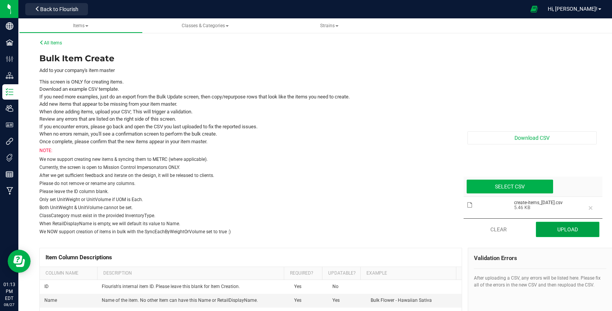
click at [541, 232] on button "Upload" at bounding box center [568, 229] width 64 height 15
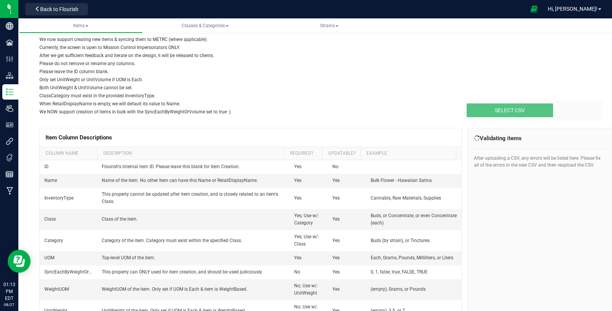
scroll to position [127, 0]
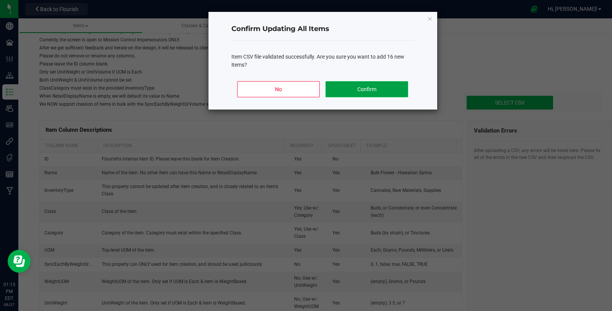
click at [378, 91] on button "Confirm" at bounding box center [367, 89] width 82 height 16
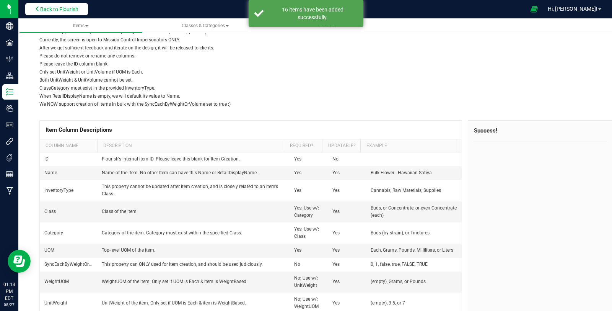
click at [66, 9] on span "Back to Flourish" at bounding box center [59, 9] width 38 height 6
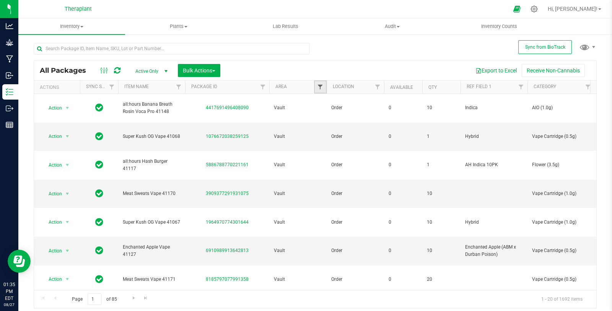
click at [319, 86] on span "Filter" at bounding box center [320, 87] width 6 height 6
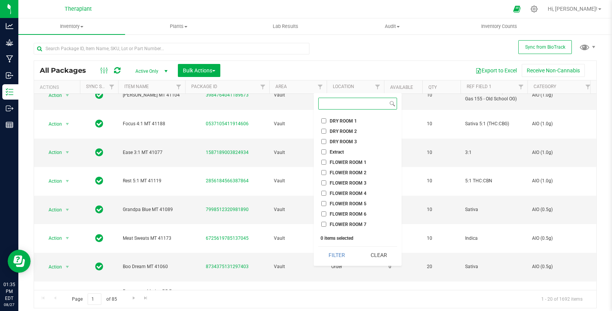
scroll to position [306, 0]
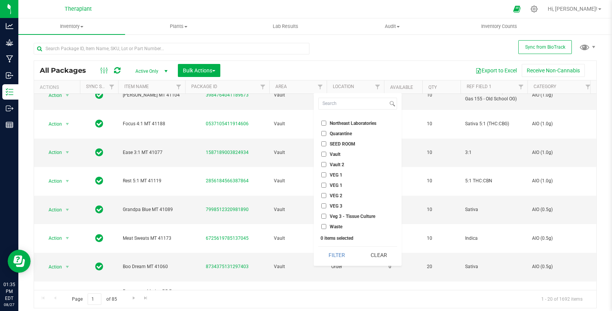
click at [341, 162] on span "Vault 2" at bounding box center [337, 164] width 15 height 5
click at [326, 162] on input "Vault 2" at bounding box center [323, 164] width 5 height 5
checkbox input "true"
click at [339, 252] on button "Filter" at bounding box center [336, 254] width 37 height 17
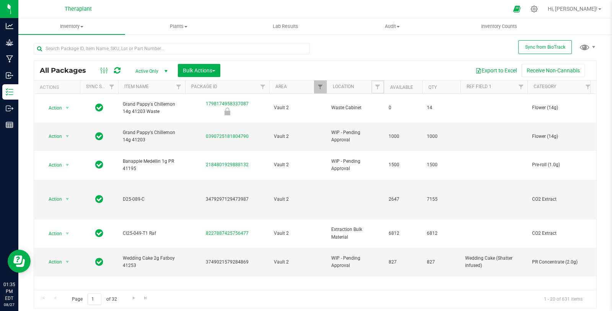
click at [378, 86] on span "Filter" at bounding box center [378, 87] width 6 height 6
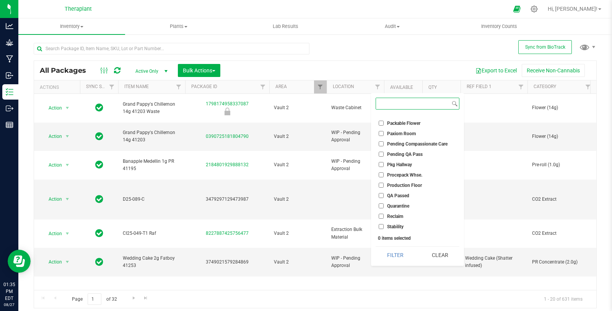
scroll to position [326, 0]
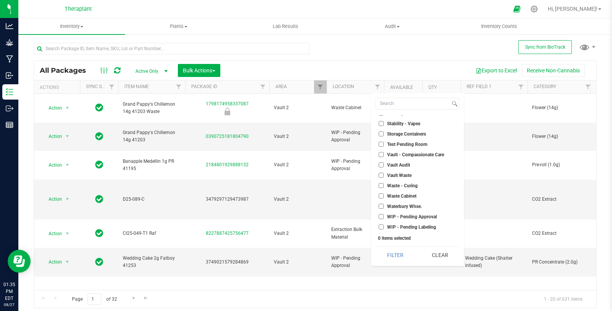
click at [418, 217] on span "WIP - Pending Approval" at bounding box center [412, 216] width 50 height 5
click at [384, 217] on input "WIP - Pending Approval" at bounding box center [381, 216] width 5 height 5
checkbox input "true"
click at [419, 225] on span "WIP - Pending Labeling" at bounding box center [411, 227] width 49 height 5
click at [384, 225] on input "WIP - Pending Labeling" at bounding box center [381, 226] width 5 height 5
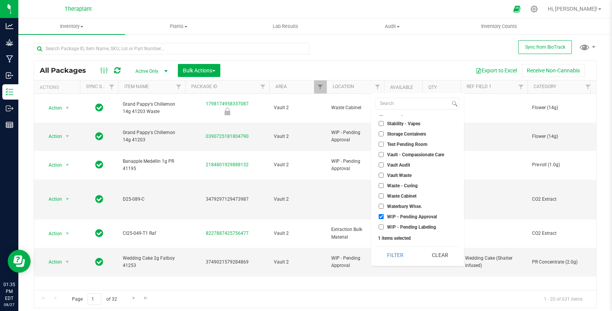
checkbox input "true"
click at [402, 251] on button "Filter" at bounding box center [395, 254] width 39 height 17
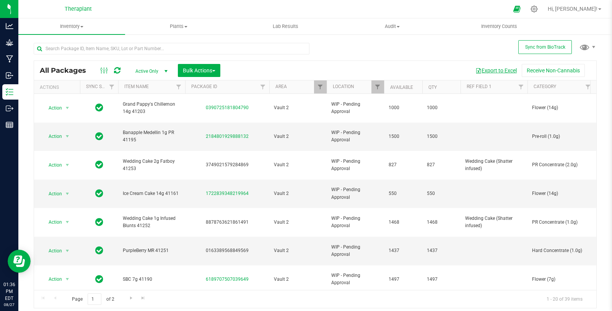
click at [491, 68] on button "Export to Excel" at bounding box center [496, 70] width 51 height 13
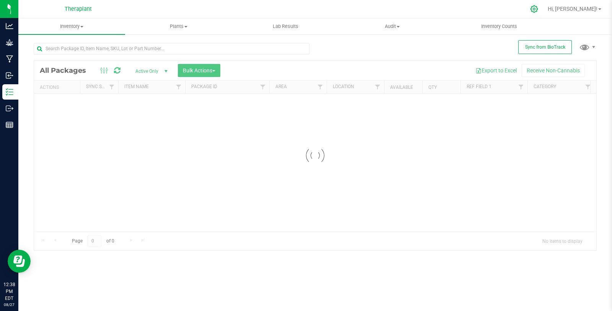
click at [538, 9] on icon at bounding box center [534, 9] width 8 height 8
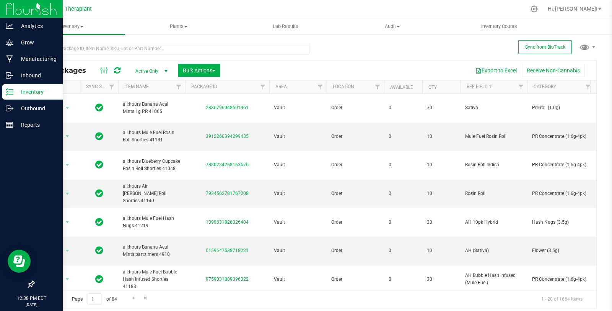
click at [16, 95] on p "Inventory" at bounding box center [36, 91] width 46 height 9
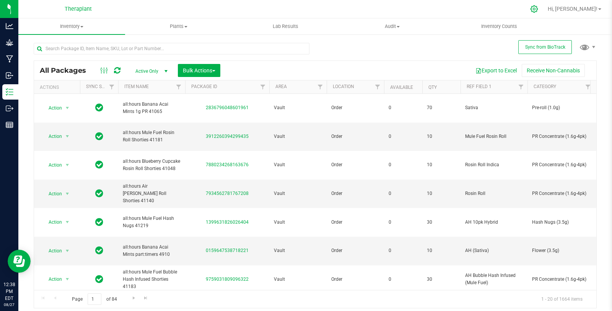
click at [538, 10] on icon at bounding box center [534, 9] width 8 height 8
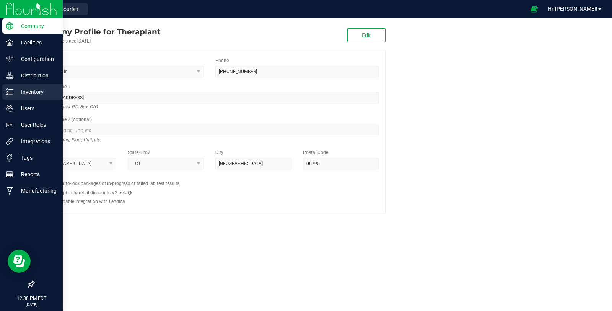
click at [18, 91] on p "Inventory" at bounding box center [36, 91] width 46 height 9
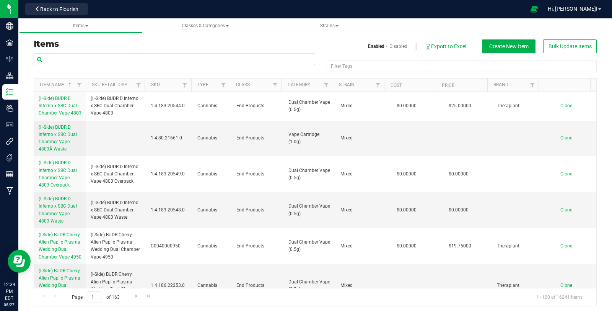
click at [64, 60] on input "text" at bounding box center [175, 59] width 282 height 11
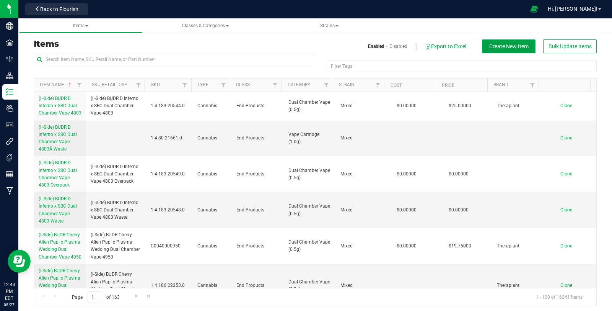
click at [489, 45] on span "Create New Item" at bounding box center [508, 46] width 39 height 6
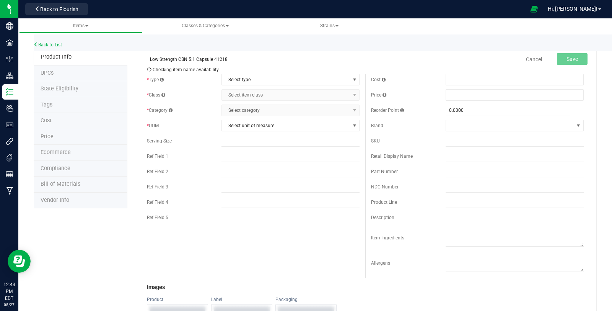
click at [190, 58] on input "Low Strength CBN 5:1 Capsule 41218" at bounding box center [253, 59] width 213 height 11
type input "Low Strength CBN 4:1 Capsule 41218"
click at [246, 80] on span "Select type" at bounding box center [286, 79] width 128 height 11
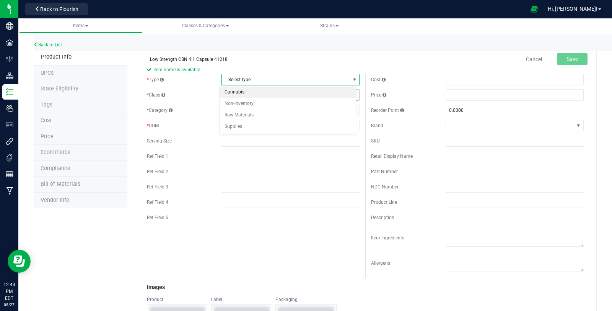
drag, startPoint x: 243, startPoint y: 86, endPoint x: 242, endPoint y: 90, distance: 3.9
click at [242, 87] on li "Cannabis" at bounding box center [288, 91] width 136 height 11
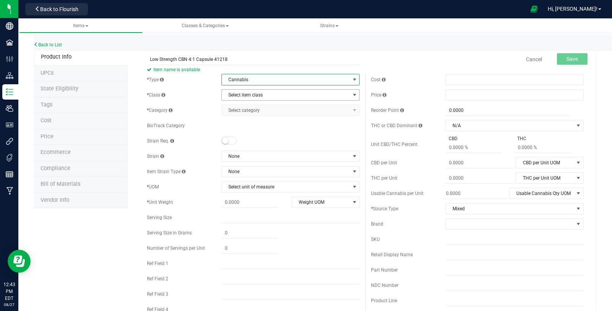
click at [242, 92] on span "Select item class" at bounding box center [286, 95] width 128 height 11
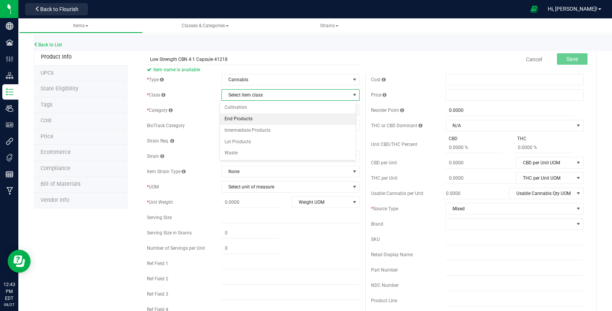
click at [245, 117] on li "End Products" at bounding box center [288, 118] width 136 height 11
click at [246, 112] on span "Select category" at bounding box center [286, 110] width 128 height 11
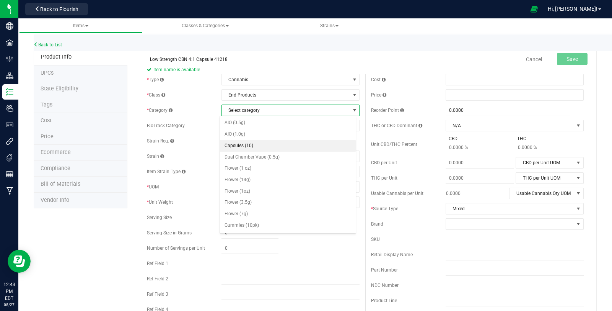
click at [261, 142] on li "Capsules (10)" at bounding box center [288, 145] width 136 height 11
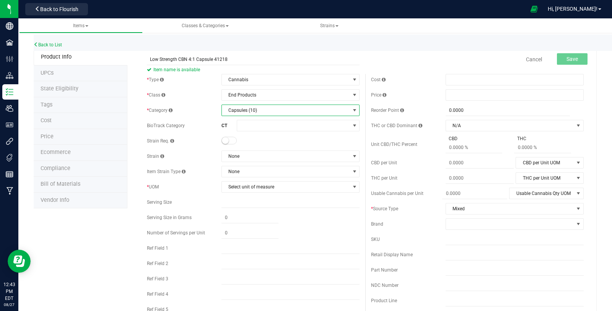
click at [224, 140] on small at bounding box center [225, 140] width 7 height 7
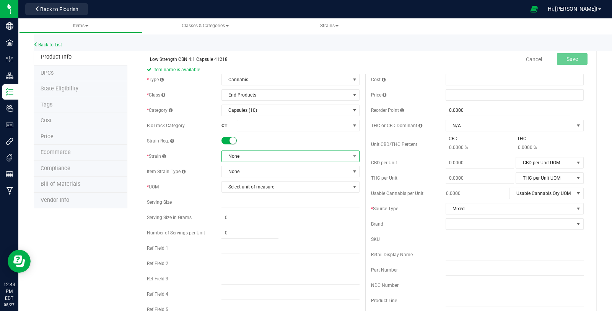
click at [240, 157] on span "None" at bounding box center [286, 156] width 128 height 11
type input "mixed"
click at [251, 189] on li "Mixed" at bounding box center [288, 187] width 136 height 11
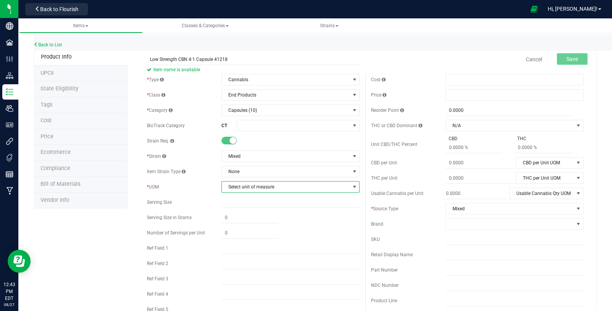
click at [249, 186] on span "Select unit of measure" at bounding box center [286, 186] width 128 height 11
click at [259, 200] on li "Each" at bounding box center [288, 199] width 136 height 11
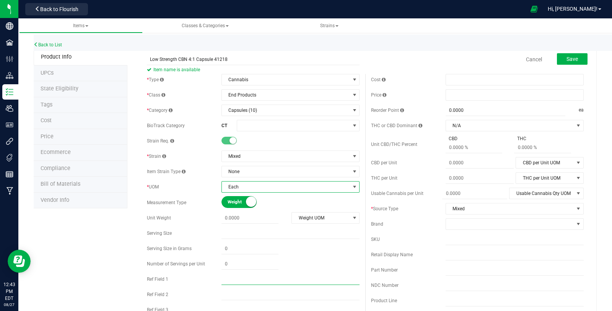
click at [267, 279] on input "text" at bounding box center [291, 278] width 138 height 11
type input "41218"
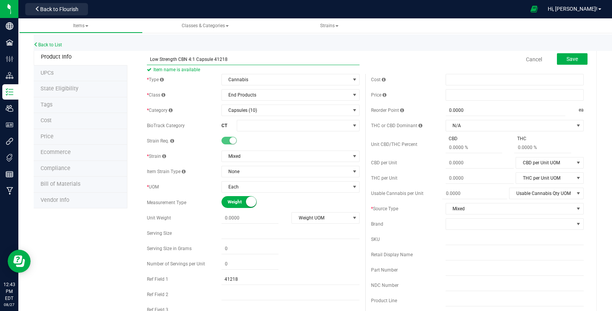
drag, startPoint x: 189, startPoint y: 57, endPoint x: 135, endPoint y: 55, distance: 54.0
click at [248, 295] on input "text" at bounding box center [291, 294] width 138 height 11
paste input "Low Strength CBN 4:1 Capsule 41218"
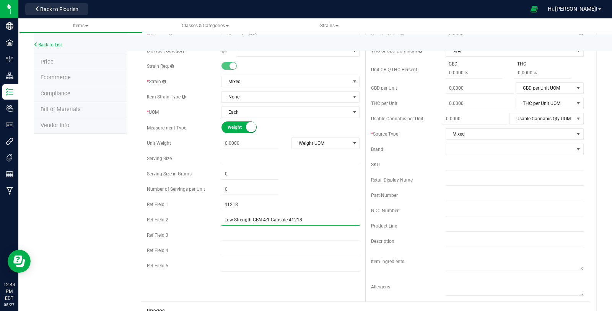
scroll to position [85, 0]
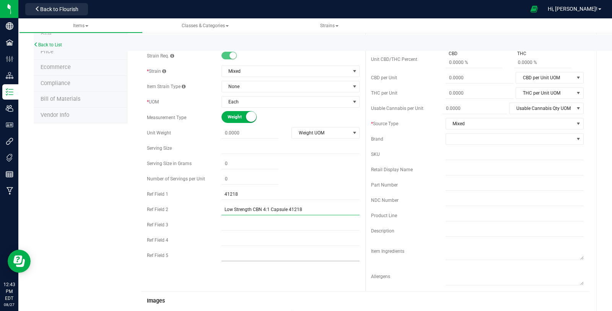
type input "Low Strength CBN 4:1 Capsule 41218"
click at [243, 256] on input "text" at bounding box center [291, 255] width 138 height 11
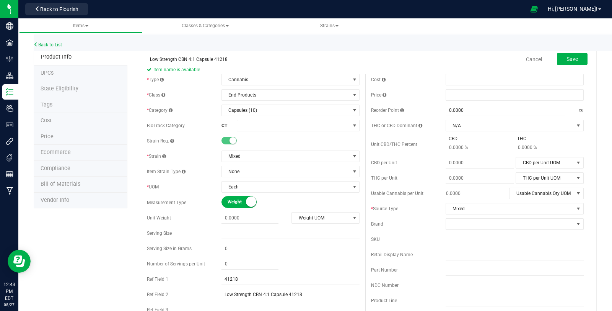
click at [467, 101] on div "Cost Price Reorder Point 0.0000 0 ea THC or CBD Dominant N/A" at bounding box center [477, 225] width 224 height 302
click at [464, 98] on span at bounding box center [515, 94] width 138 height 11
type input "6.5"
type input "$6.50000"
click at [414, 83] on div "Cost" at bounding box center [477, 79] width 213 height 11
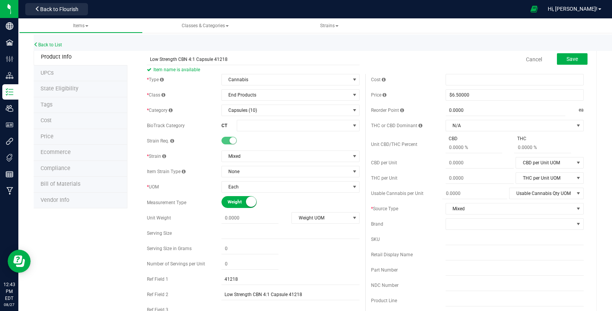
scroll to position [85, 0]
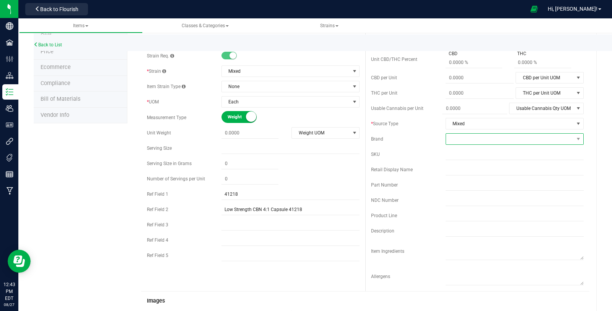
click at [458, 140] on span at bounding box center [510, 139] width 128 height 11
click at [480, 199] on li "Theraplant" at bounding box center [510, 205] width 136 height 13
drag, startPoint x: 453, startPoint y: 158, endPoint x: 450, endPoint y: 147, distance: 11.3
click at [453, 158] on input "text" at bounding box center [515, 153] width 138 height 11
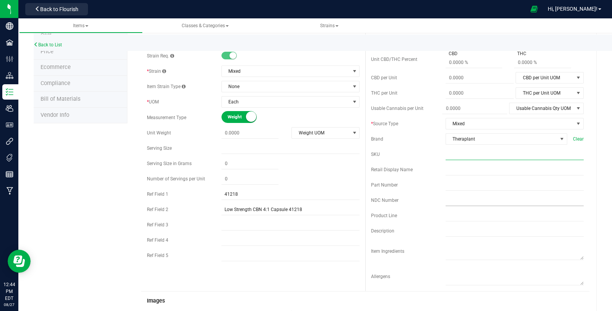
paste input "C0040001218"
drag, startPoint x: 444, startPoint y: 154, endPoint x: 450, endPoint y: 166, distance: 13.7
click at [446, 155] on input "C0040001218" at bounding box center [515, 153] width 138 height 11
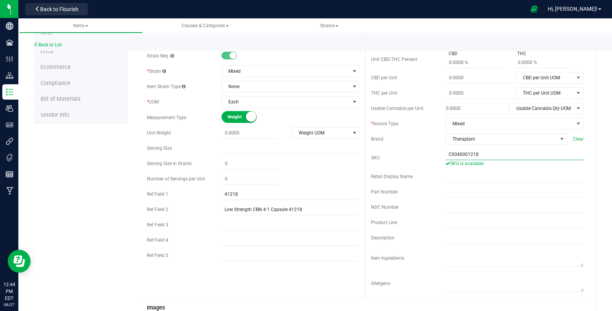
click at [446, 155] on input "C0040001218" at bounding box center [515, 153] width 138 height 11
type input "C0040001218"
click at [460, 222] on input "text" at bounding box center [515, 222] width 138 height 11
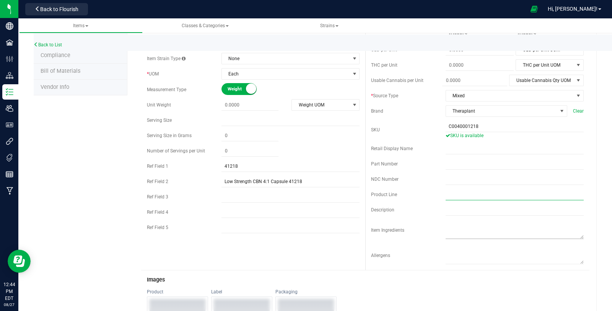
scroll to position [127, 0]
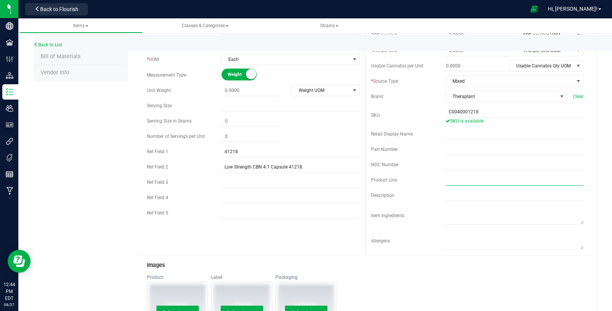
paste input "Capsules (10)"
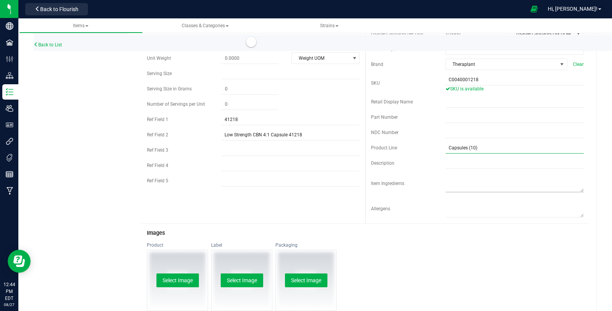
scroll to position [170, 0]
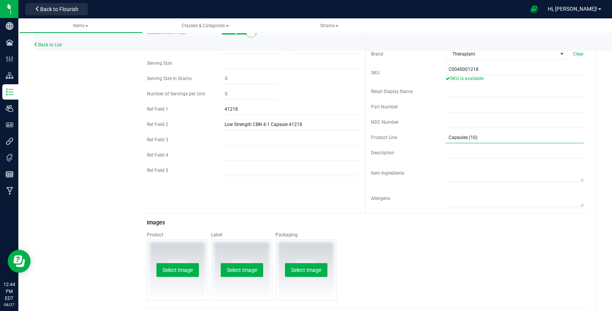
click at [446, 135] on input "Capsules (10)" at bounding box center [515, 137] width 138 height 11
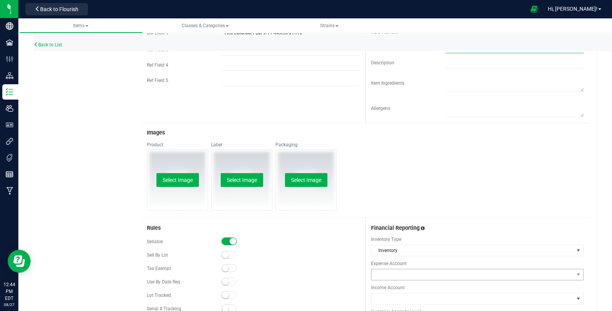
scroll to position [297, 0]
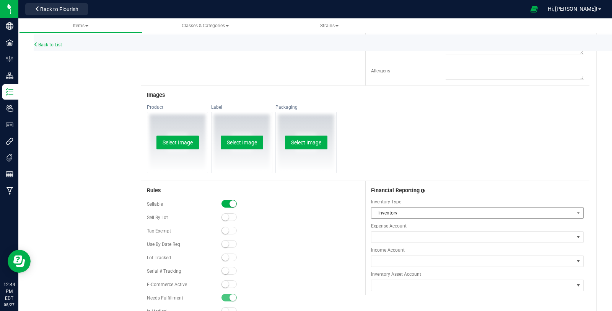
type input "Capsules (10)"
click at [420, 214] on span "Inventory" at bounding box center [473, 212] width 202 height 11
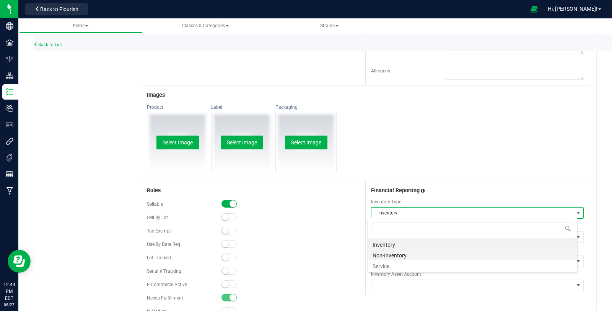
scroll to position [11, 210]
click at [409, 251] on li "Non-Inventory" at bounding box center [472, 254] width 209 height 11
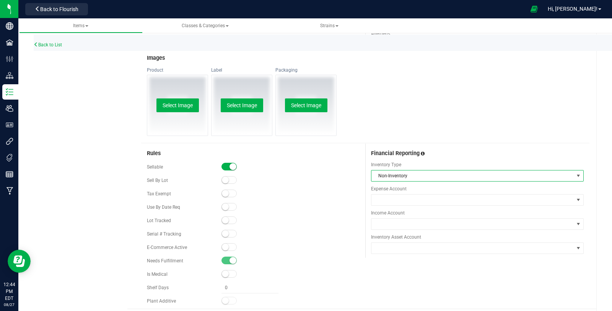
scroll to position [355, 0]
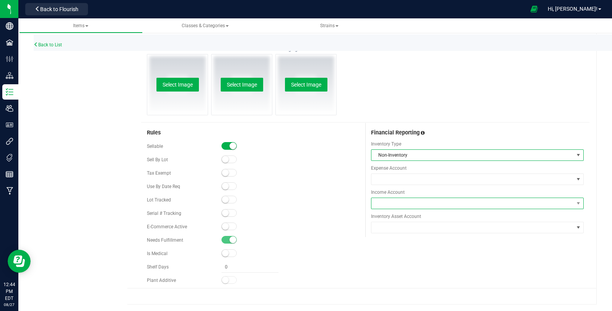
click at [416, 199] on span at bounding box center [473, 203] width 202 height 11
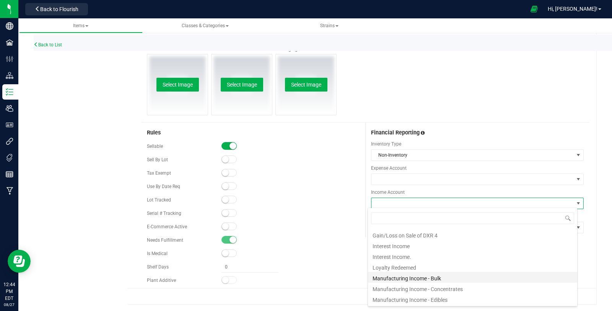
scroll to position [170, 0]
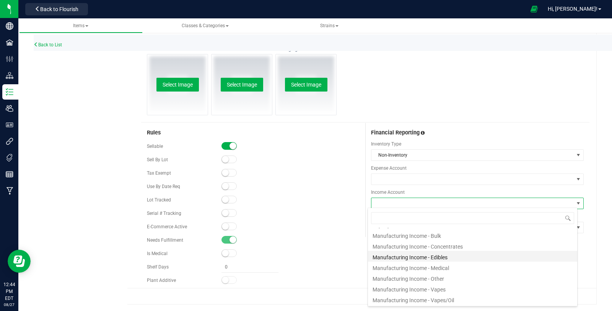
click at [476, 257] on li "Manufacturing Income - Edibles" at bounding box center [472, 256] width 209 height 11
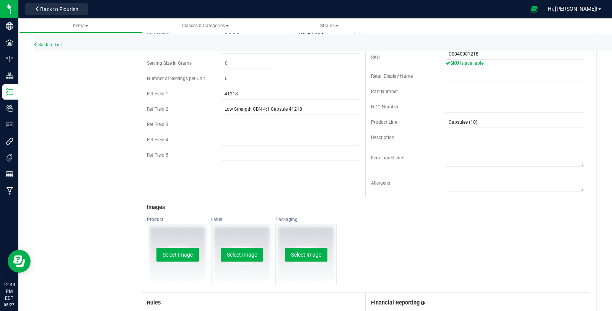
scroll to position [0, 0]
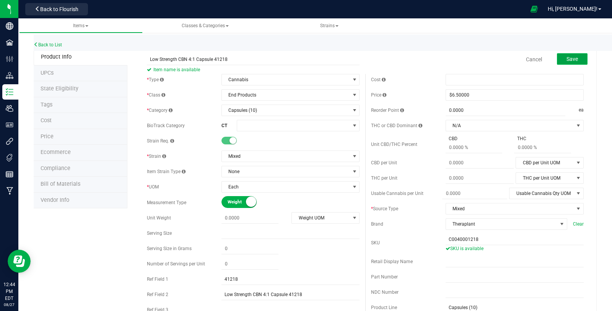
click at [567, 57] on span "Save" at bounding box center [572, 59] width 11 height 6
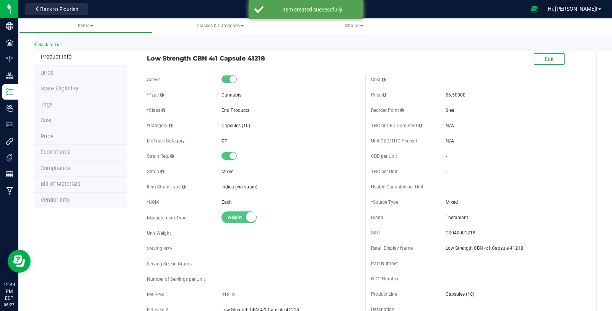
click at [55, 45] on link "Back to List" at bounding box center [48, 44] width 28 height 5
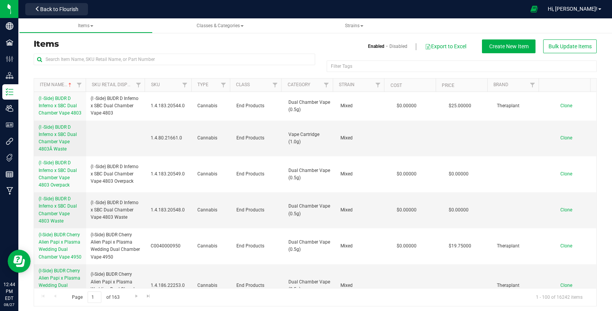
click at [517, 39] on div "Items Enabled Disabled Export to Excel Create New Item Bulk Update Items Filter…" at bounding box center [315, 168] width 563 height 276
click at [520, 45] on span "Create New Item" at bounding box center [508, 46] width 39 height 6
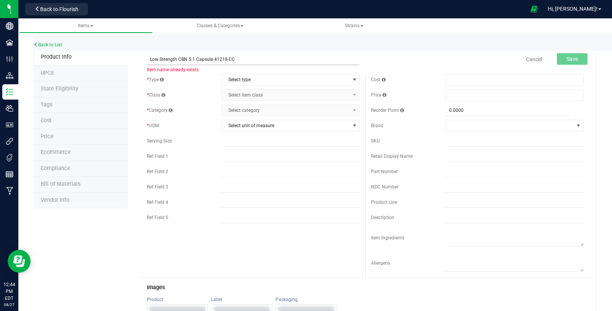
click at [148, 59] on input "Low Strength CBN 5:1 Capsule 41218-CC" at bounding box center [253, 59] width 213 height 11
click at [188, 58] on input "Low Strength CBN 5:1 Capsule 41218-CC" at bounding box center [253, 59] width 213 height 11
type input "Low Strength CBN 4:1 Capsule 41218-CC"
click at [246, 82] on span "Select type" at bounding box center [286, 79] width 128 height 11
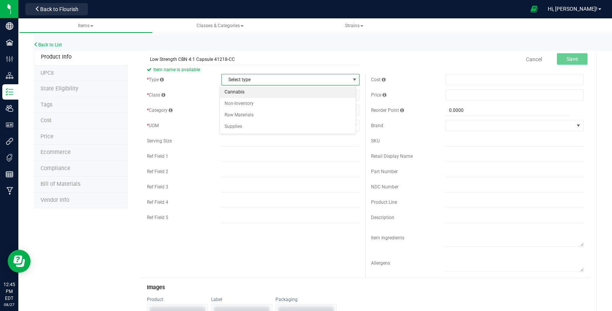
click at [242, 91] on li "Cannabis" at bounding box center [288, 91] width 136 height 11
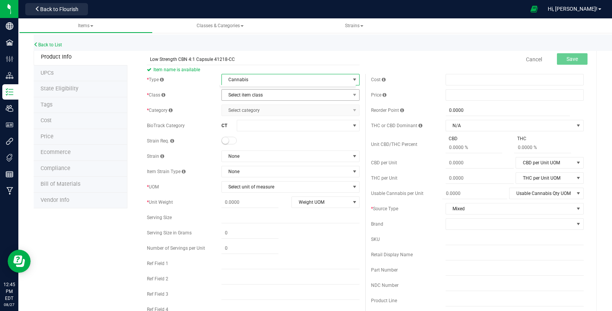
click at [245, 93] on span "Select item class" at bounding box center [286, 95] width 128 height 11
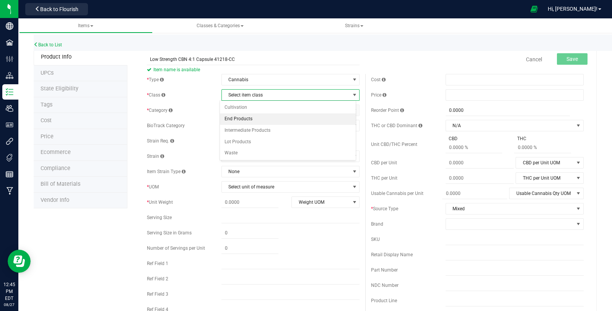
click at [251, 117] on li "End Products" at bounding box center [288, 118] width 136 height 11
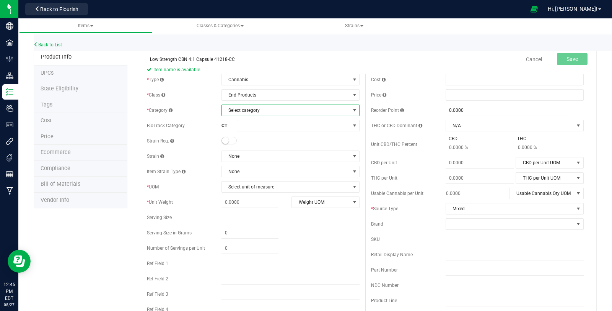
click at [251, 109] on span "Select category" at bounding box center [286, 110] width 128 height 11
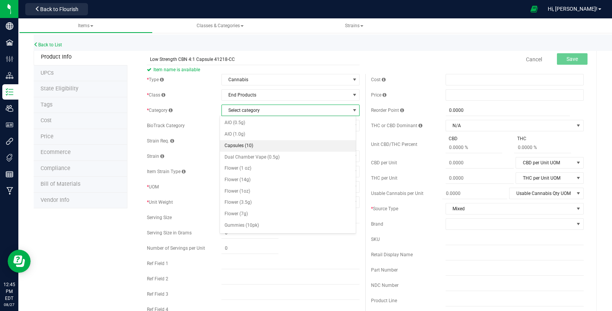
click at [258, 140] on li "Capsules (10)" at bounding box center [288, 145] width 136 height 11
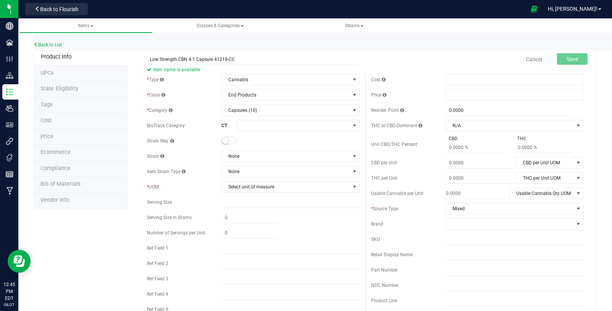
click at [230, 142] on span at bounding box center [229, 141] width 15 height 8
click at [235, 153] on span "None" at bounding box center [286, 156] width 128 height 11
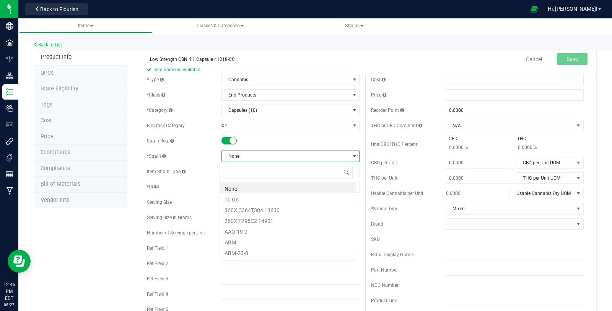
scroll to position [11, 137]
type input "mixed"
click at [272, 192] on div at bounding box center [288, 187] width 136 height 11
click at [272, 186] on li "Mixed" at bounding box center [288, 187] width 136 height 11
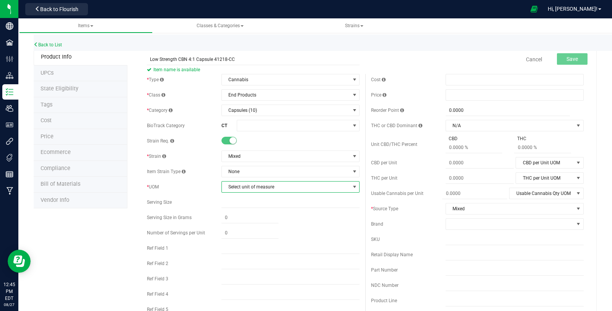
click at [259, 190] on span "Select unit of measure" at bounding box center [286, 186] width 128 height 11
click at [257, 202] on li "Each" at bounding box center [288, 199] width 136 height 11
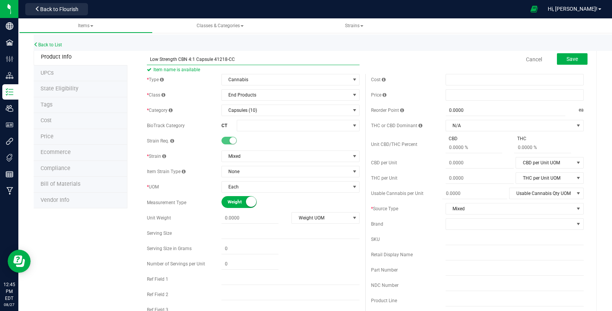
drag, startPoint x: 237, startPoint y: 60, endPoint x: 139, endPoint y: 64, distance: 98.8
click at [253, 295] on input "text" at bounding box center [291, 294] width 138 height 11
paste input "Low Strength CBN 4:1 Capsule 41218-CC"
type input "Low Strength CBN 4:1 Capsule 41218-CC"
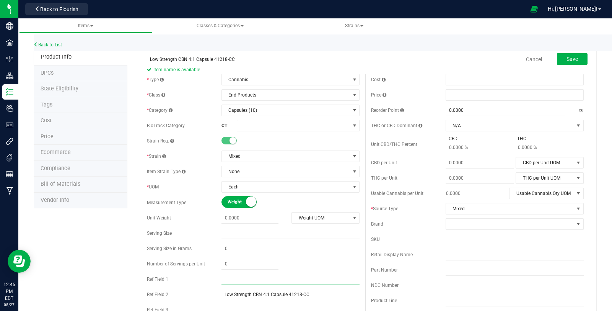
click at [259, 281] on input "text" at bounding box center [291, 278] width 138 height 11
type input "41218"
click at [469, 300] on input "text" at bounding box center [515, 300] width 138 height 11
type input "Capsules (10)"
click at [468, 244] on input "text" at bounding box center [515, 238] width 138 height 11
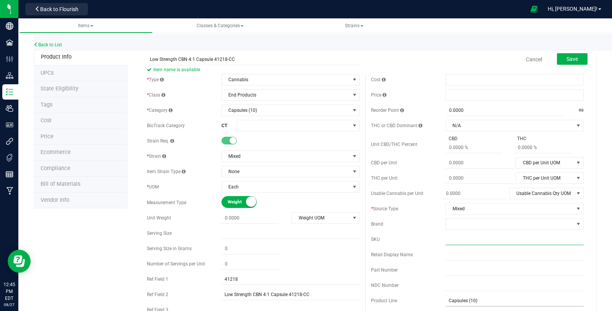
paste input "C0040001218-CC"
click at [446, 239] on input "C0040001218-CC" at bounding box center [515, 238] width 138 height 11
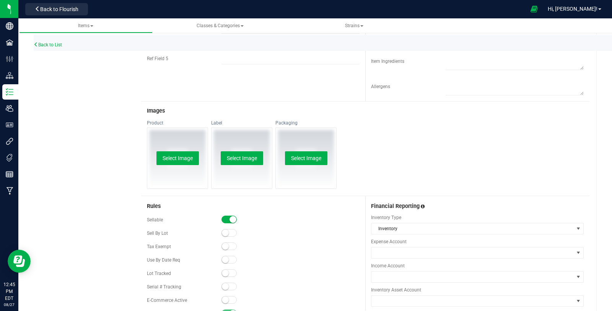
scroll to position [297, 0]
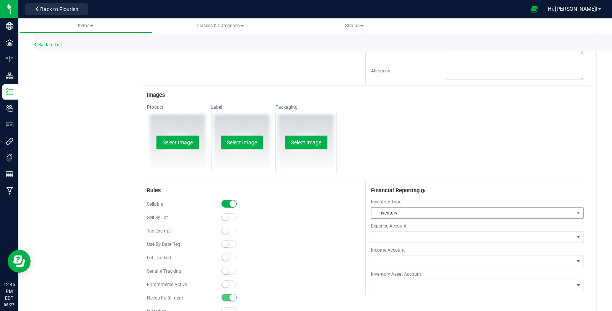
type input "C0040001218-CC"
click at [404, 212] on span "Inventory" at bounding box center [473, 212] width 202 height 11
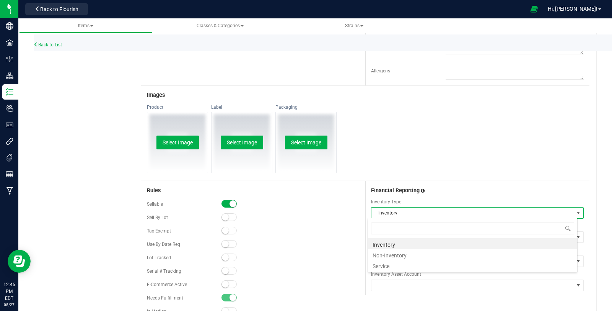
scroll to position [11, 210]
click at [439, 255] on li "Non-Inventory" at bounding box center [472, 254] width 209 height 11
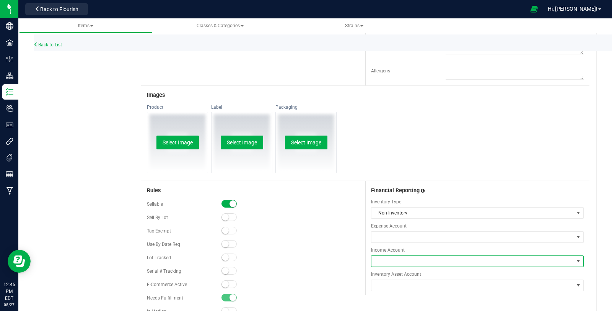
click at [438, 263] on span at bounding box center [473, 261] width 202 height 11
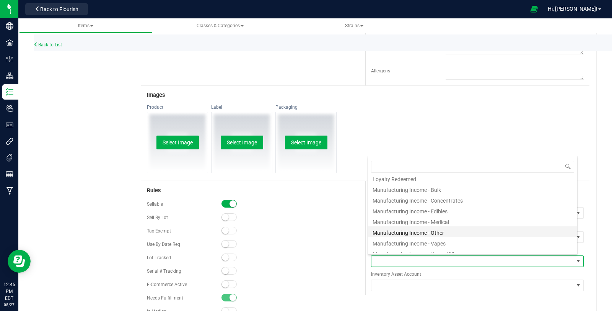
scroll to position [170, 0]
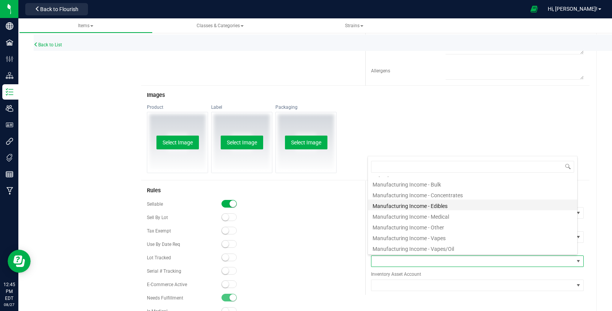
click at [465, 205] on li "Manufacturing Income - Edibles" at bounding box center [472, 204] width 209 height 11
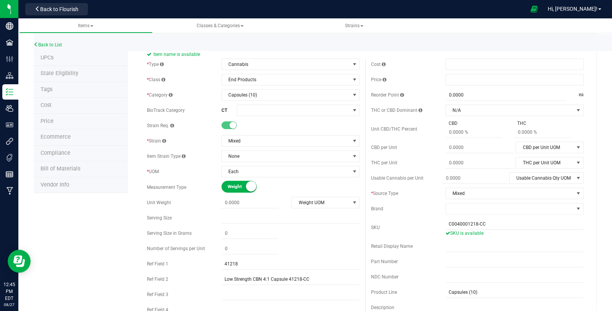
scroll to position [0, 0]
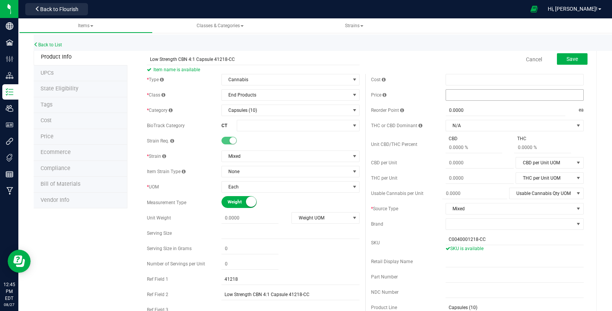
click at [451, 96] on span at bounding box center [515, 94] width 138 height 11
type input "6.5"
type input "$6.50000"
click at [424, 77] on div "Cost" at bounding box center [408, 79] width 75 height 7
click at [573, 57] on button "Save" at bounding box center [572, 58] width 31 height 11
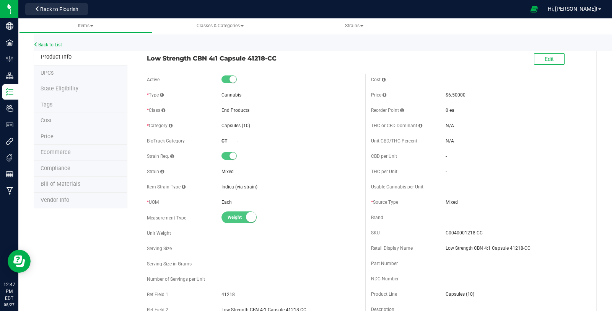
click at [48, 45] on link "Back to List" at bounding box center [48, 44] width 28 height 5
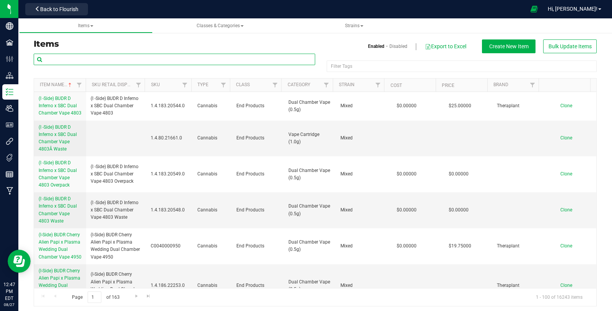
click at [135, 59] on input "text" at bounding box center [175, 59] width 282 height 11
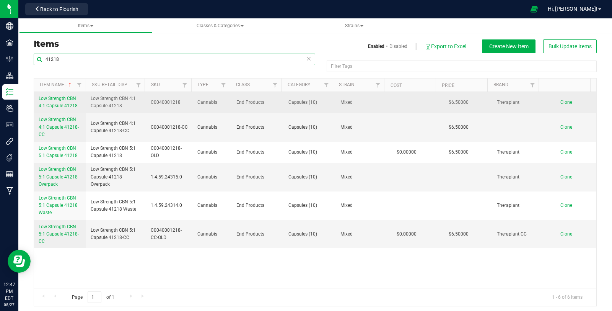
type input "41218"
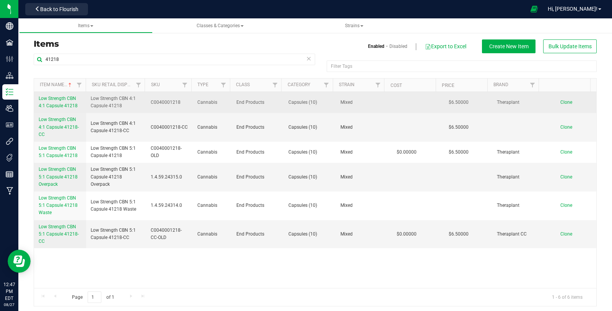
click at [64, 103] on span "Low Strength CBN 4:1 Capsule 41218" at bounding box center [58, 102] width 39 height 13
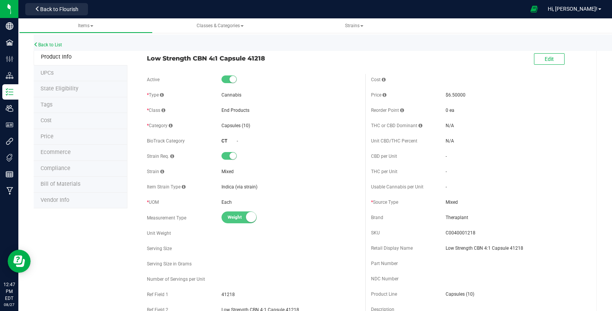
drag, startPoint x: 163, startPoint y: 58, endPoint x: 288, endPoint y: 61, distance: 124.8
click at [288, 61] on div "Low Strength CBN 4:1 Capsule 41218" at bounding box center [253, 56] width 224 height 13
copy span "Low Strength CBN 4:1 Capsule 41218"
click at [57, 43] on link "Back to List" at bounding box center [48, 44] width 28 height 5
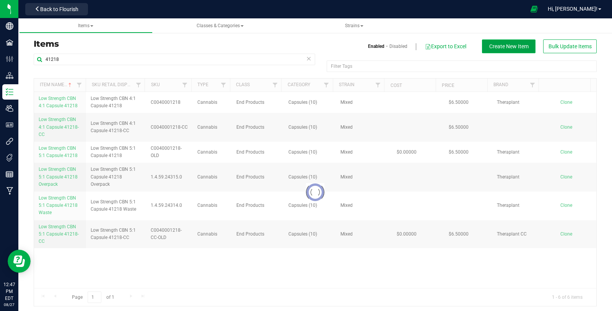
click at [516, 44] on span "Create New Item" at bounding box center [508, 46] width 39 height 6
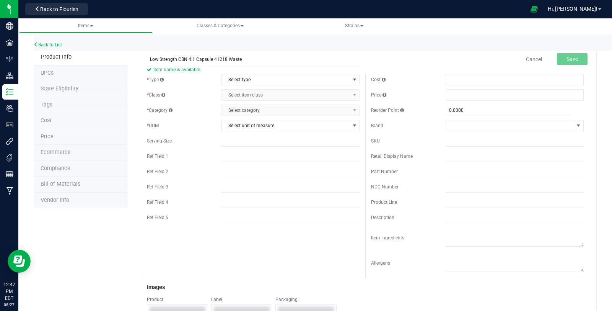
click at [149, 57] on input "Low Strength CBN 4:1 Capsule 41218 Waste" at bounding box center [253, 59] width 213 height 11
type input "Low Strength CBN 4:1 Capsule 41218 Waste"
click at [233, 79] on span "Select type" at bounding box center [286, 79] width 128 height 11
click at [235, 90] on li "Cannabis" at bounding box center [288, 91] width 136 height 11
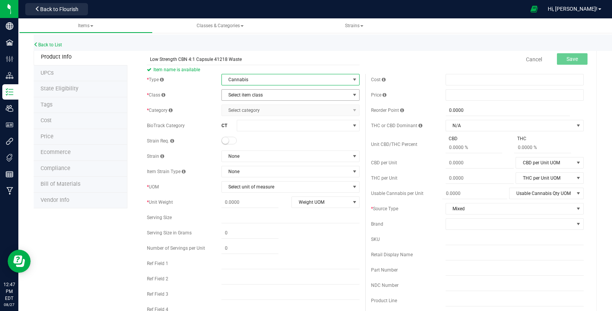
click at [237, 94] on span "Select item class" at bounding box center [286, 95] width 128 height 11
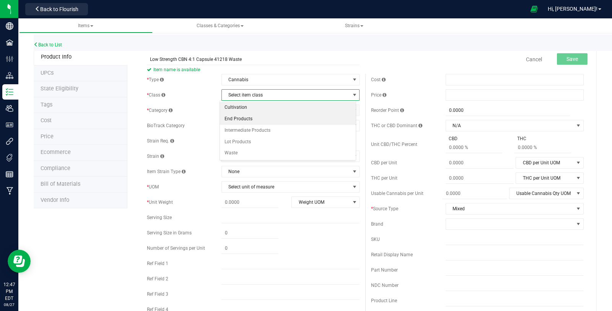
click at [237, 115] on li "End Products" at bounding box center [288, 118] width 136 height 11
click at [238, 111] on span "Select category" at bounding box center [286, 110] width 128 height 11
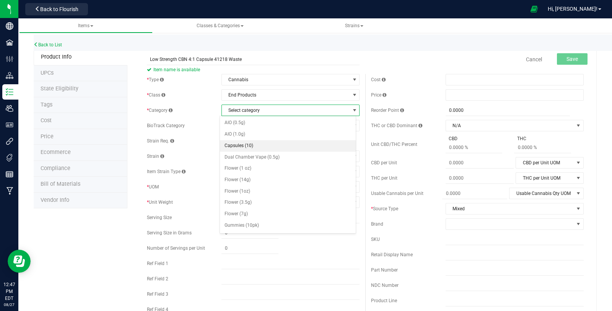
click at [242, 148] on li "Capsules (10)" at bounding box center [288, 145] width 136 height 11
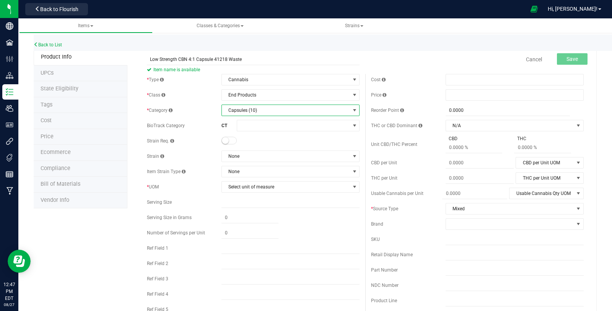
drag, startPoint x: 228, startPoint y: 141, endPoint x: 233, endPoint y: 146, distance: 6.8
click at [227, 141] on span at bounding box center [229, 141] width 15 height 8
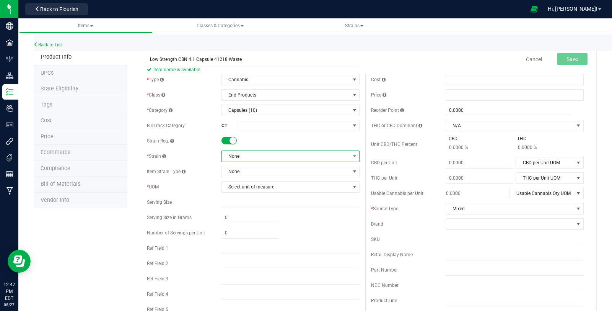
click at [237, 155] on span "None" at bounding box center [286, 156] width 128 height 11
type input "mixed"
click at [245, 186] on li "Mixed" at bounding box center [288, 187] width 136 height 11
click at [245, 189] on span "Select unit of measure" at bounding box center [286, 186] width 128 height 11
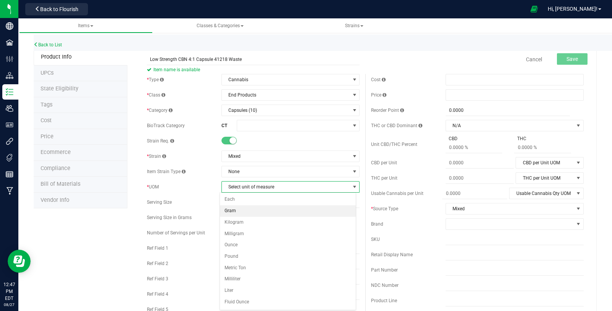
click at [246, 206] on li "Gram" at bounding box center [288, 210] width 136 height 11
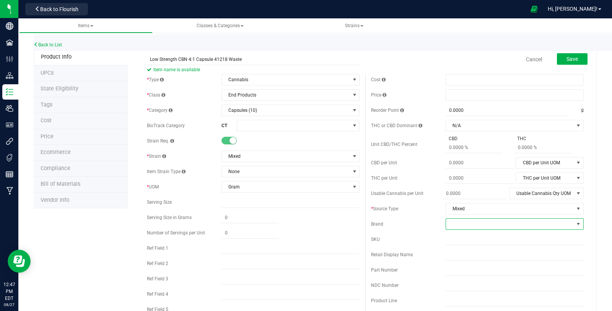
click at [472, 224] on span at bounding box center [510, 224] width 128 height 11
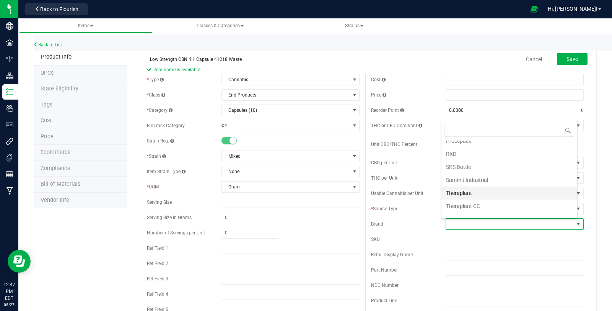
scroll to position [291, 0]
click at [500, 175] on li "Theraplant" at bounding box center [510, 181] width 136 height 13
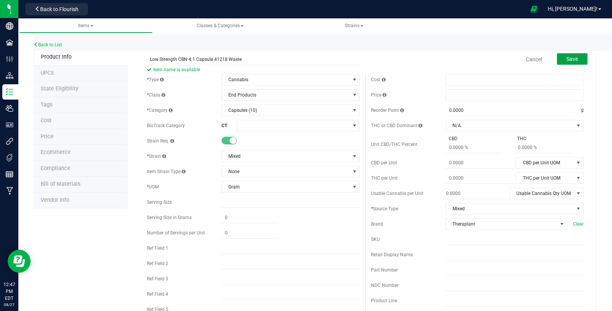
click at [564, 63] on button "Save" at bounding box center [572, 58] width 31 height 11
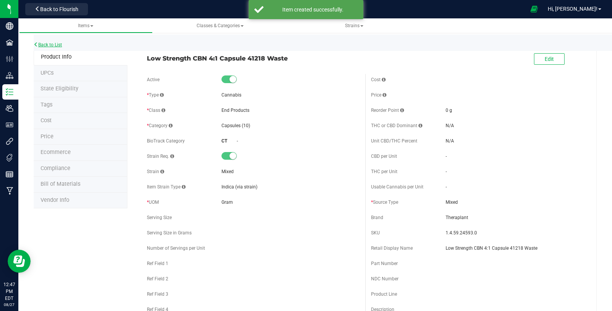
click at [54, 45] on link "Back to List" at bounding box center [48, 44] width 28 height 5
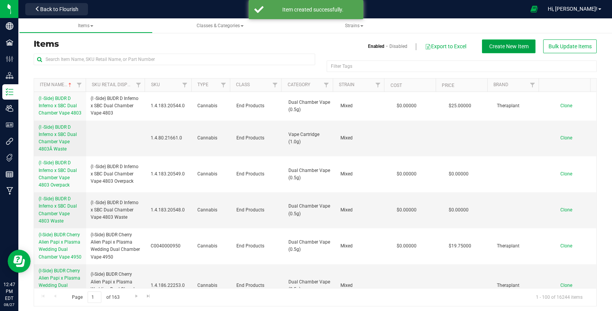
click at [501, 48] on span "Create New Item" at bounding box center [508, 46] width 39 height 6
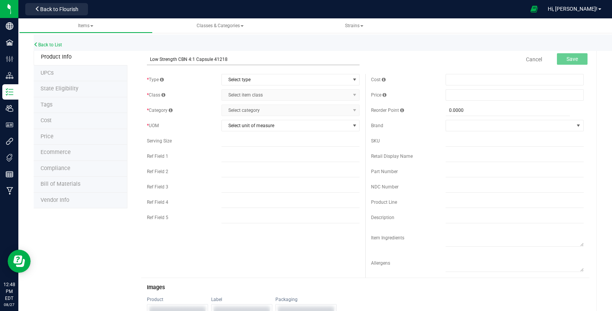
click at [150, 57] on input "Low Strength CBN 4:1 Capsule 41218" at bounding box center [253, 59] width 213 height 11
click at [234, 61] on input "Low Strength CBN 4:1 Capsule 41218" at bounding box center [253, 59] width 213 height 11
type input "Low Strength CBN 4:1 Capsule 41218 Overpack"
click at [232, 77] on span "Select type" at bounding box center [286, 79] width 128 height 11
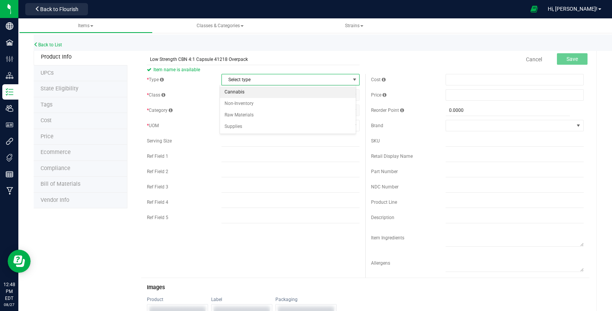
click at [236, 87] on li "Cannabis" at bounding box center [288, 91] width 136 height 11
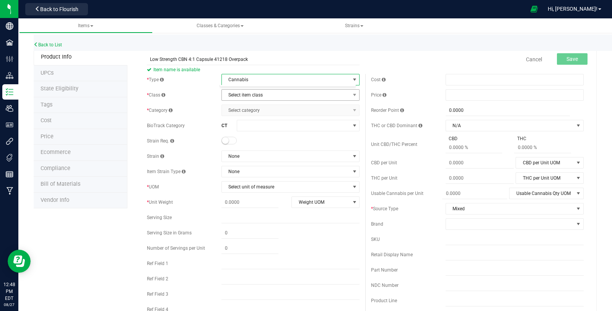
click at [237, 95] on span "Select item class" at bounding box center [286, 95] width 128 height 11
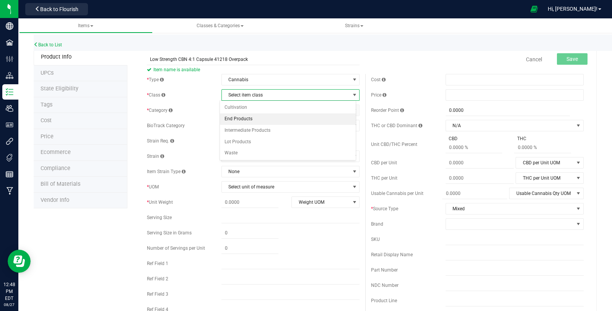
click at [242, 114] on li "End Products" at bounding box center [288, 118] width 136 height 11
click at [242, 114] on span "Select category" at bounding box center [286, 110] width 128 height 11
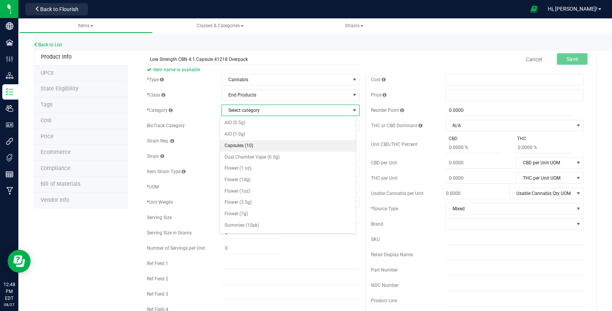
click at [264, 145] on li "Capsules (10)" at bounding box center [288, 145] width 136 height 11
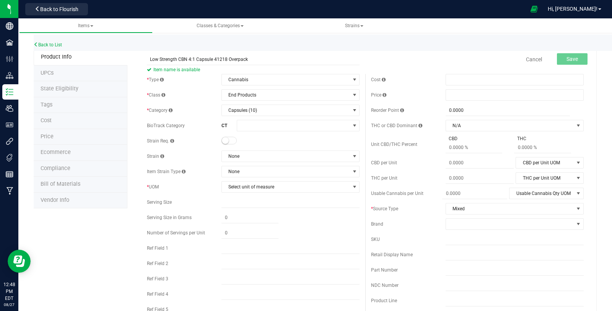
click at [227, 142] on span at bounding box center [229, 141] width 15 height 8
click at [237, 155] on span "None" at bounding box center [286, 156] width 128 height 11
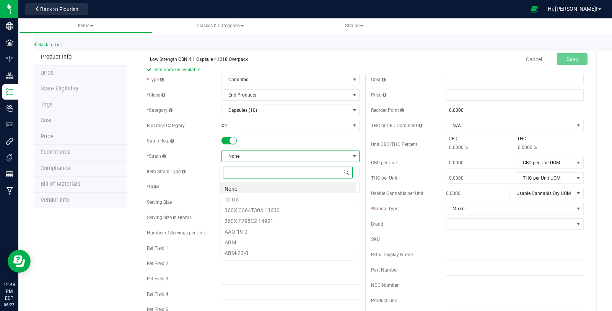
scroll to position [11, 137]
type input "mixed"
click at [266, 190] on li "Mixed" at bounding box center [288, 187] width 136 height 11
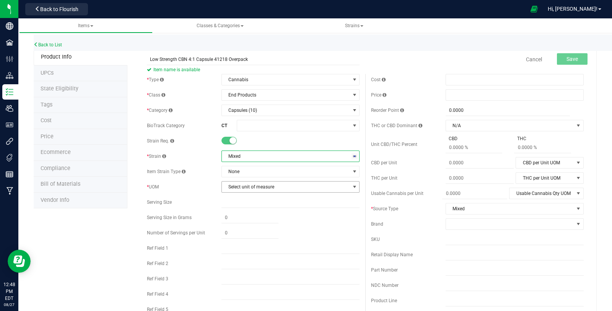
click at [262, 187] on span "Select unit of measure" at bounding box center [286, 186] width 128 height 11
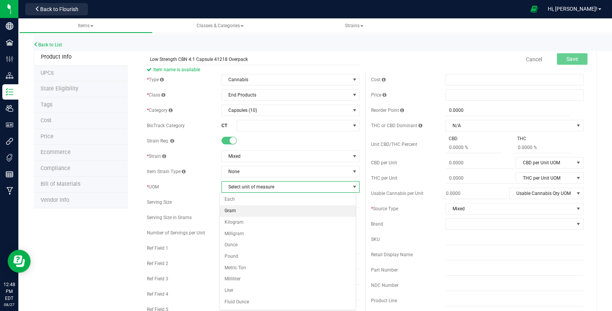
click at [263, 209] on li "Gram" at bounding box center [288, 210] width 136 height 11
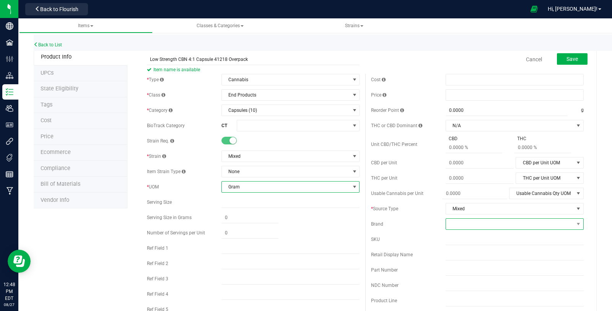
click at [453, 224] on span at bounding box center [510, 224] width 128 height 11
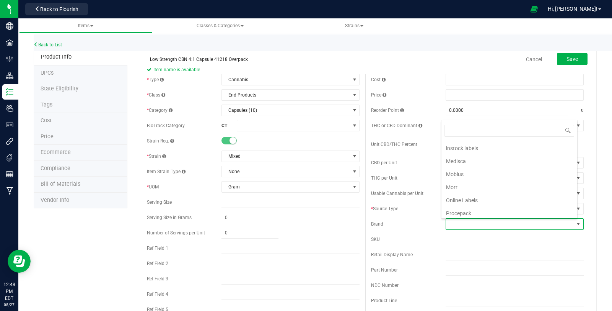
scroll to position [291, 0]
click at [496, 175] on li "Theraplant" at bounding box center [510, 181] width 136 height 13
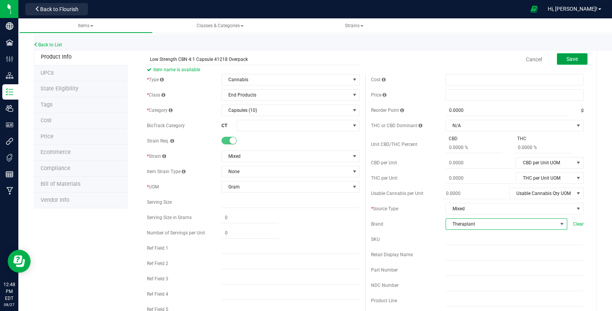
click at [567, 59] on span "Save" at bounding box center [572, 59] width 11 height 6
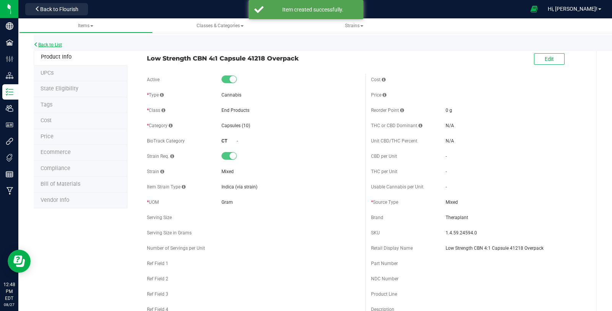
click at [47, 45] on link "Back to List" at bounding box center [48, 44] width 28 height 5
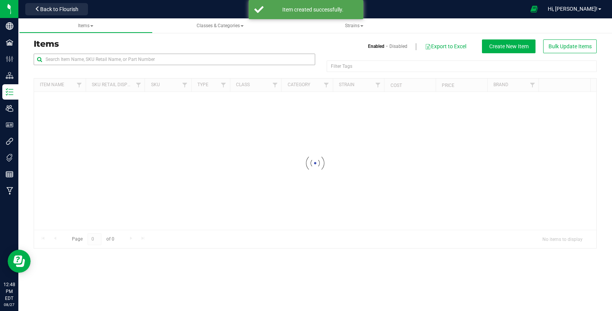
drag, startPoint x: 137, startPoint y: 65, endPoint x: 134, endPoint y: 62, distance: 4.4
click at [137, 65] on div at bounding box center [175, 63] width 282 height 18
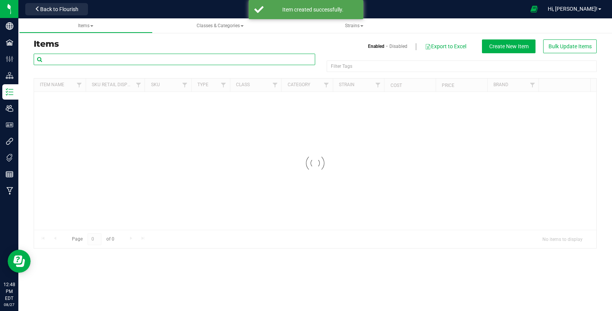
click at [134, 62] on input "text" at bounding box center [175, 59] width 282 height 11
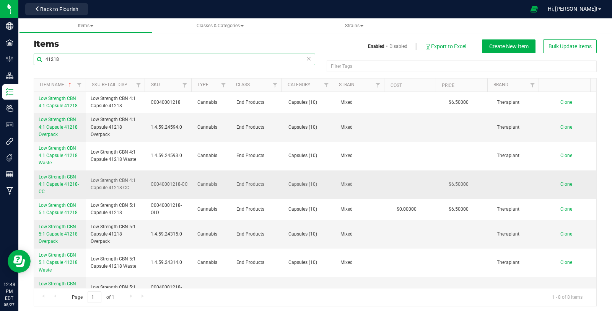
type input "41218"
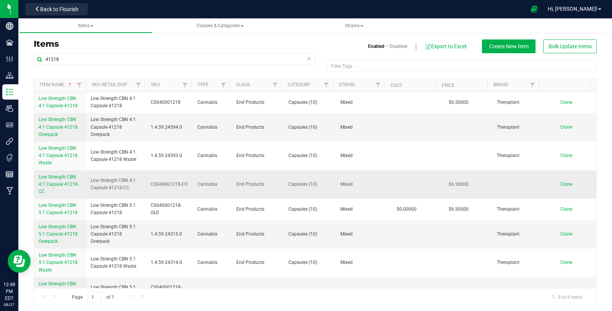
click at [66, 182] on span "Low Strength CBN 4:1 Capsule 41218-CC" at bounding box center [59, 184] width 40 height 20
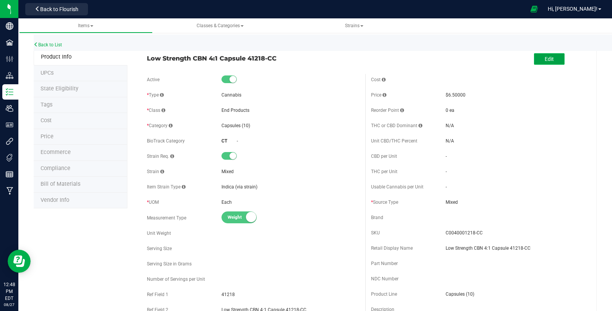
click at [558, 60] on button "Edit" at bounding box center [549, 58] width 31 height 11
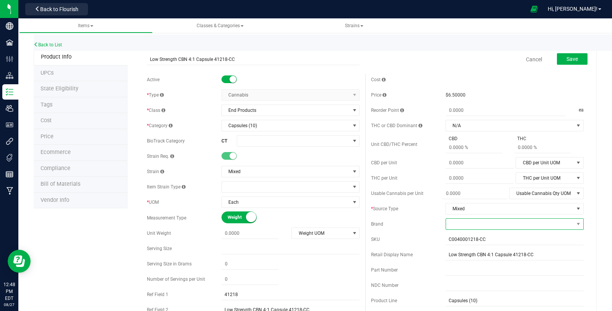
click at [488, 225] on span at bounding box center [510, 224] width 128 height 11
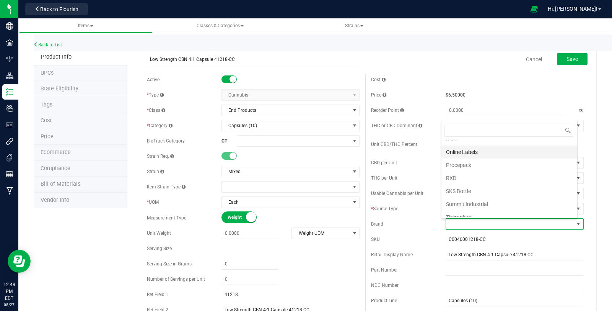
scroll to position [291, 0]
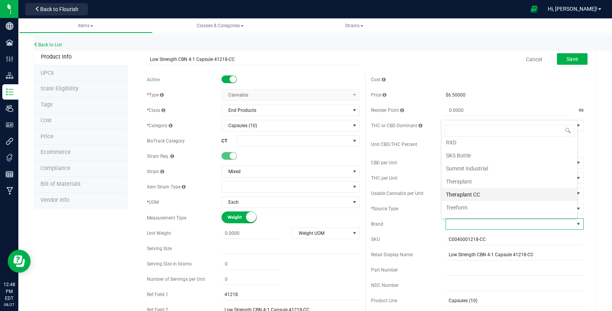
click at [503, 188] on li "Theraplant CC" at bounding box center [510, 194] width 136 height 13
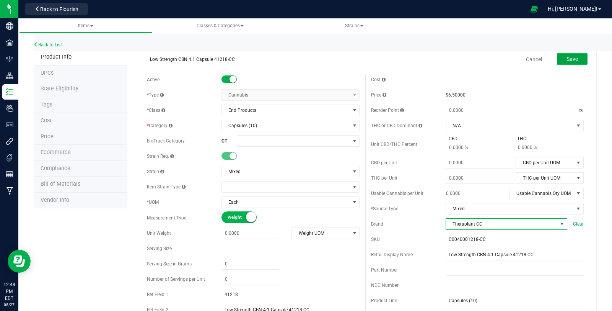
click at [579, 53] on button "Save" at bounding box center [572, 58] width 31 height 11
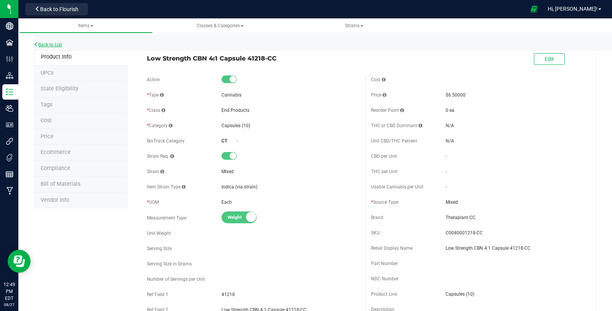
click at [49, 44] on link "Back to List" at bounding box center [48, 44] width 28 height 5
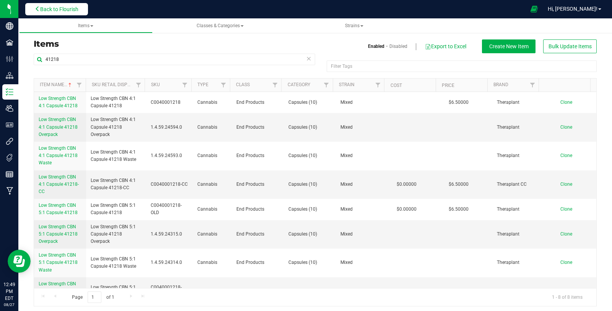
click at [72, 13] on button "Back to Flourish" at bounding box center [56, 9] width 63 height 12
